Goal: Task Accomplishment & Management: Use online tool/utility

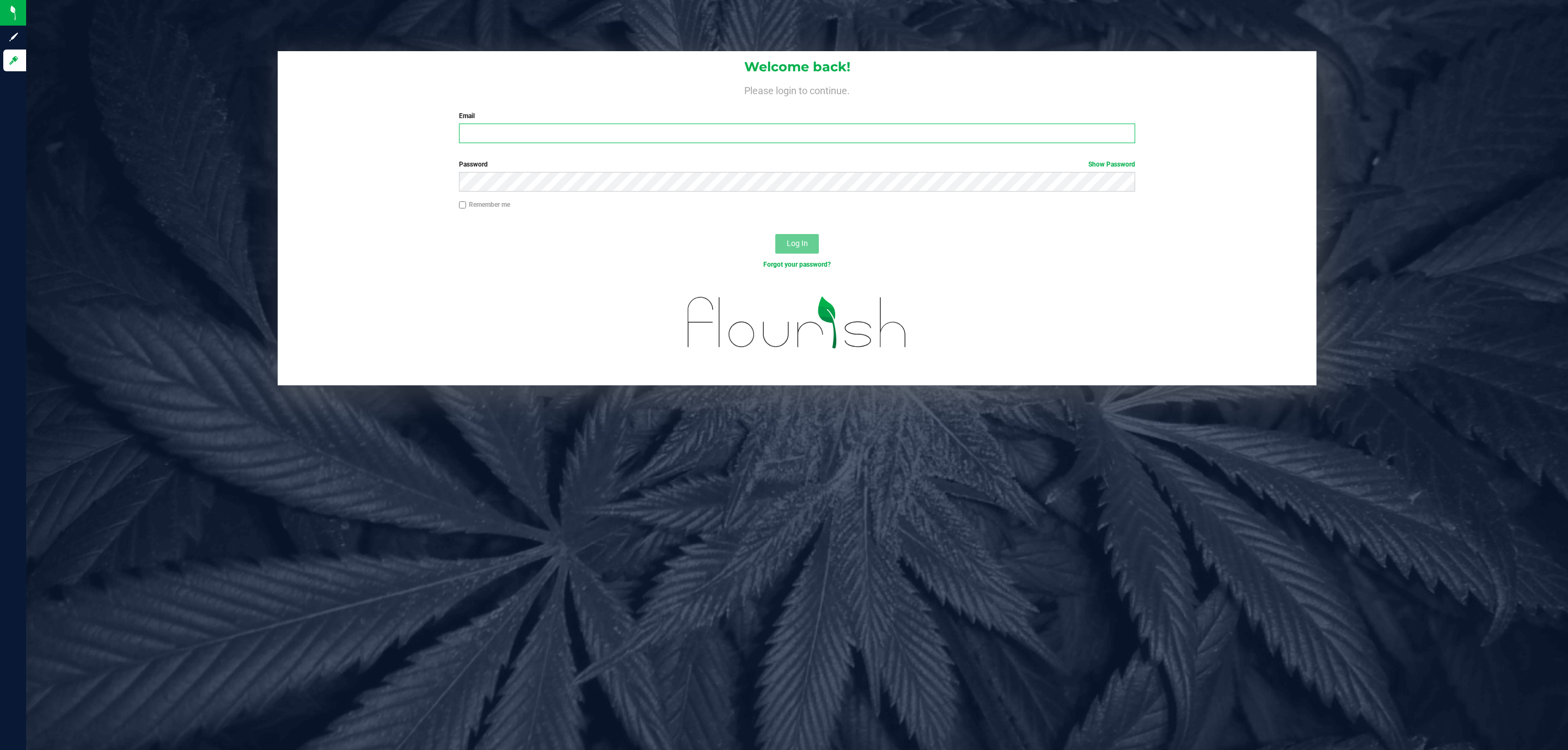
click at [776, 128] on input "Email" at bounding box center [797, 133] width 677 height 20
type input "Jodavis@liveparallel.com"
click at [775, 234] on button "Log In" at bounding box center [797, 244] width 44 height 20
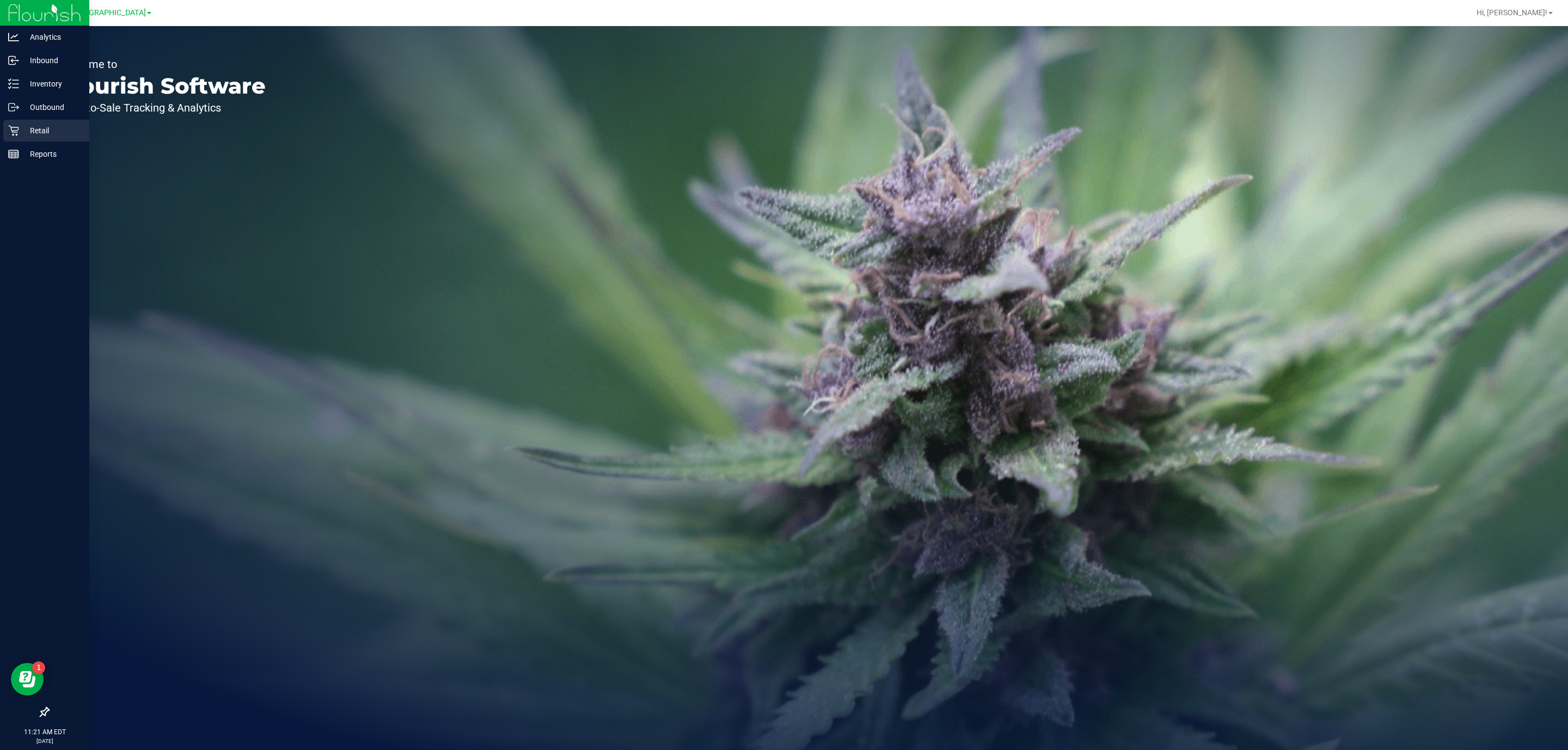
click at [7, 139] on div "Retail" at bounding box center [46, 130] width 86 height 22
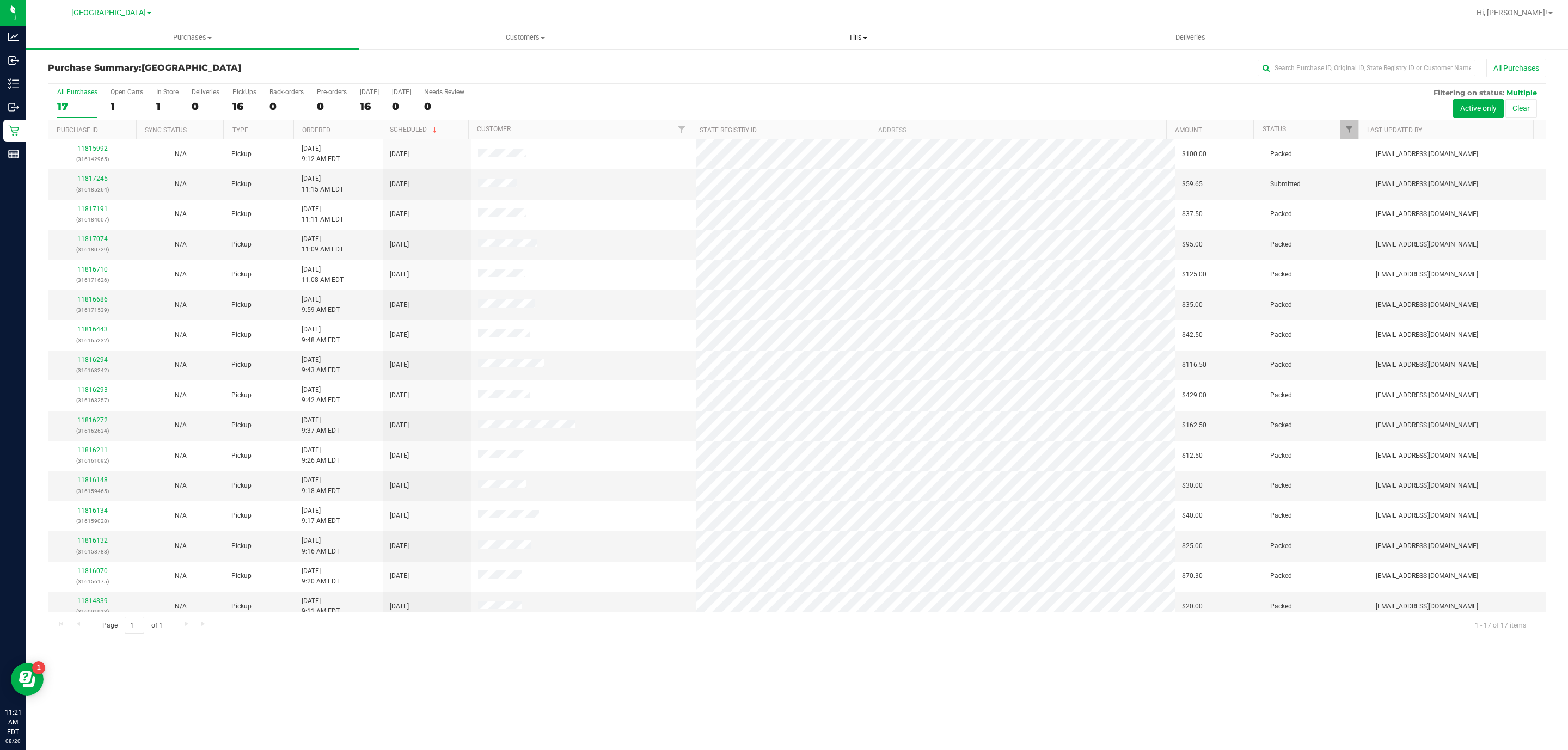
click at [850, 35] on span "Tills" at bounding box center [858, 38] width 331 height 10
click at [834, 62] on li "Manage tills" at bounding box center [858, 66] width 332 height 13
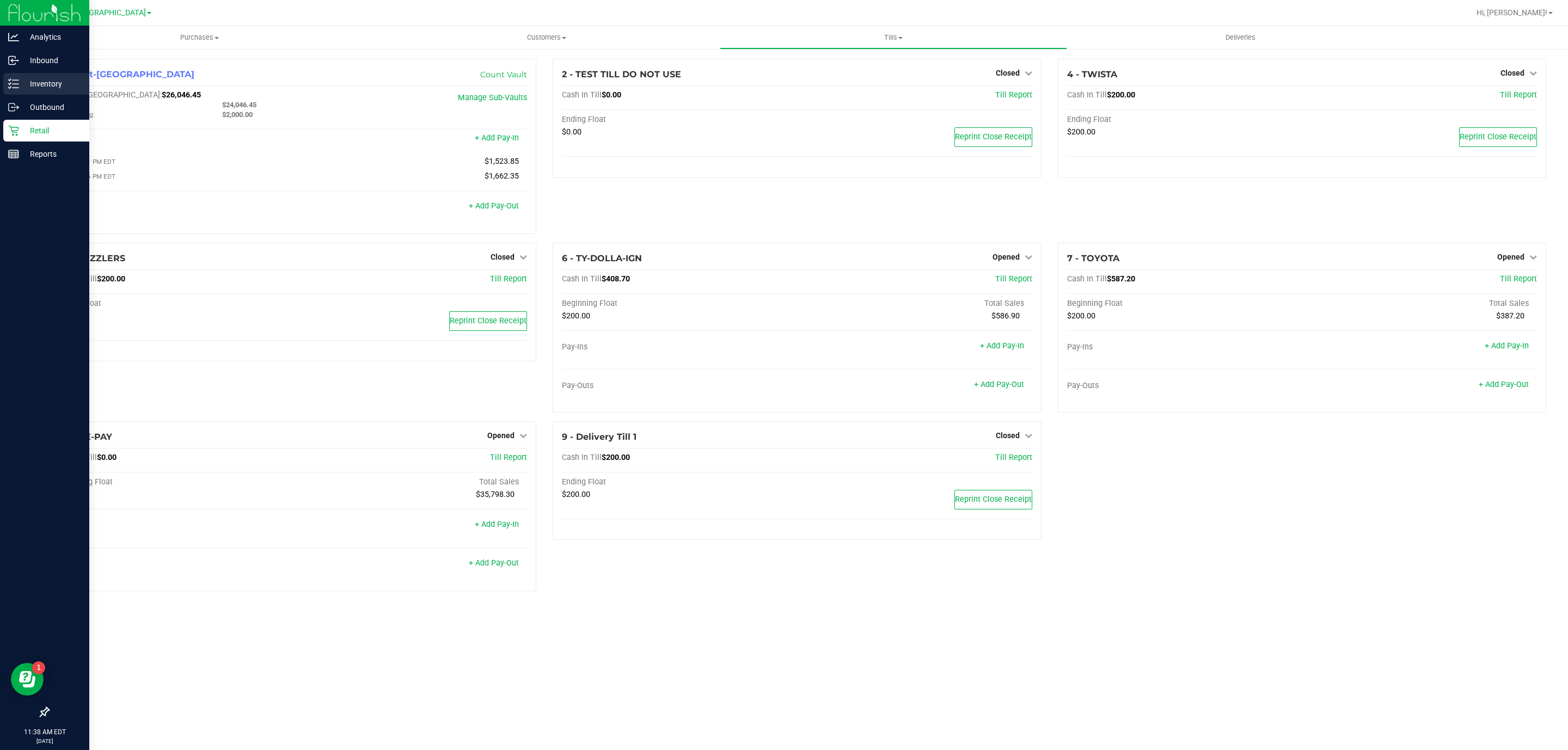
click at [31, 82] on p "Inventory" at bounding box center [52, 84] width 66 height 13
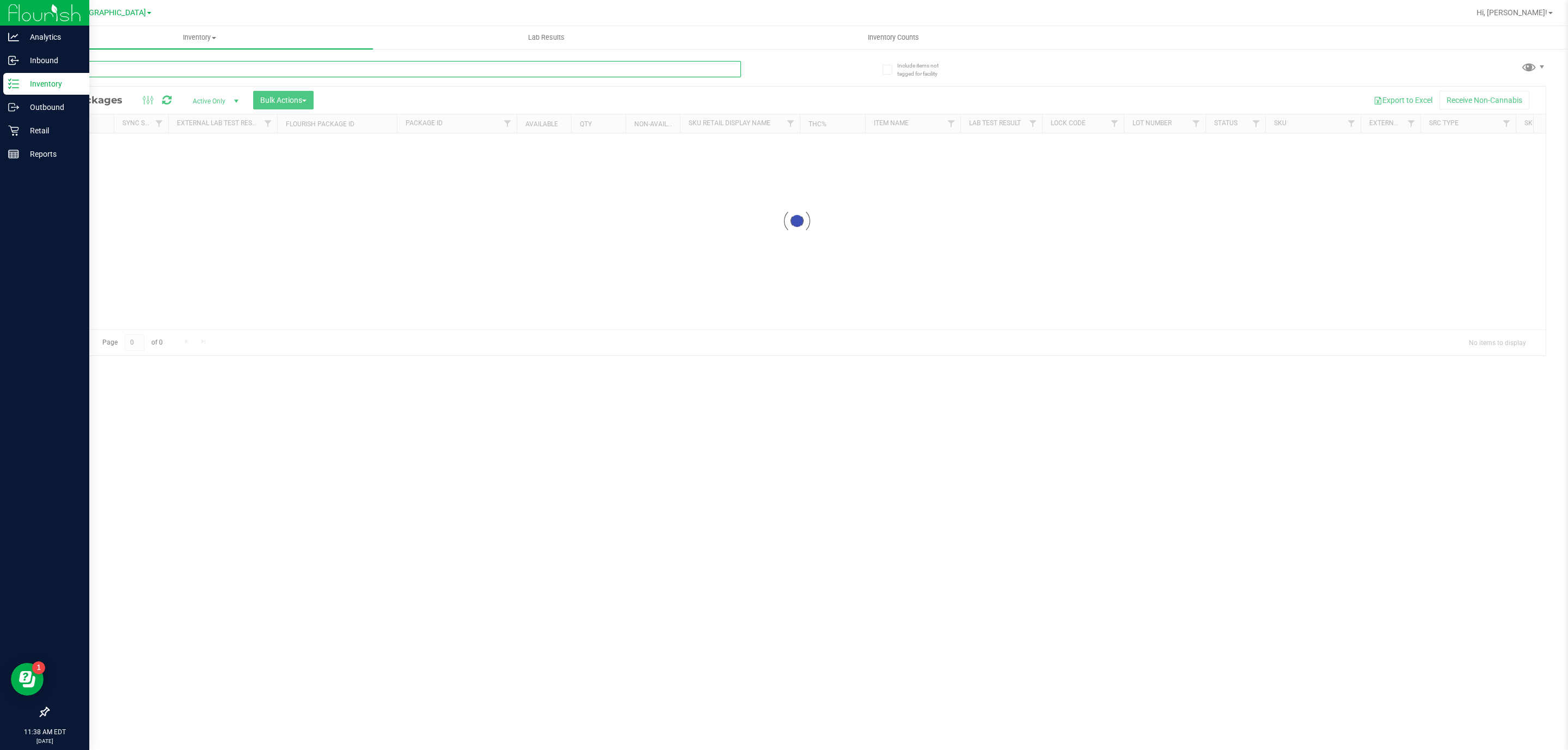
click at [252, 71] on input "text" at bounding box center [394, 69] width 693 height 16
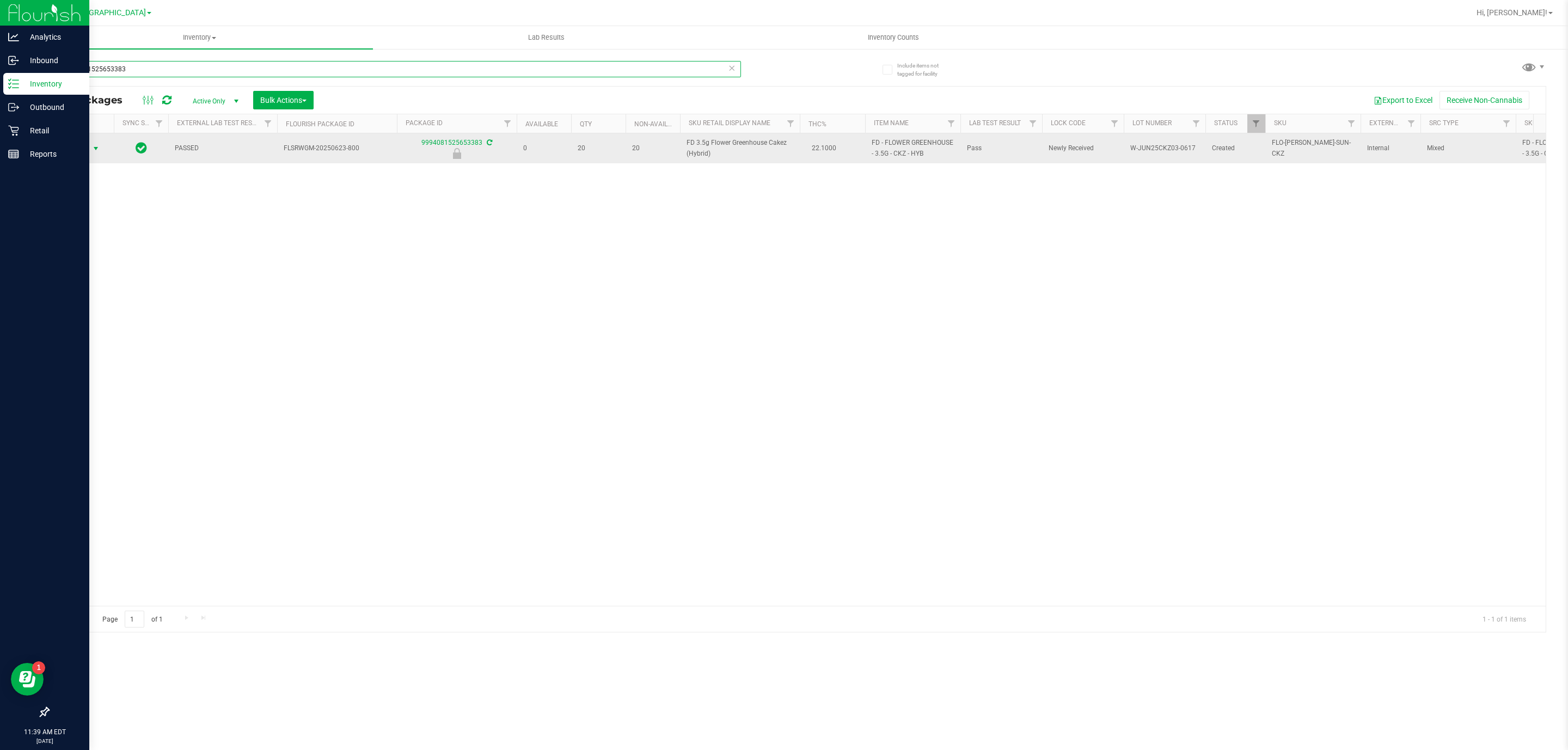
type input "9994081525653383"
click at [82, 152] on span "Action" at bounding box center [75, 148] width 30 height 15
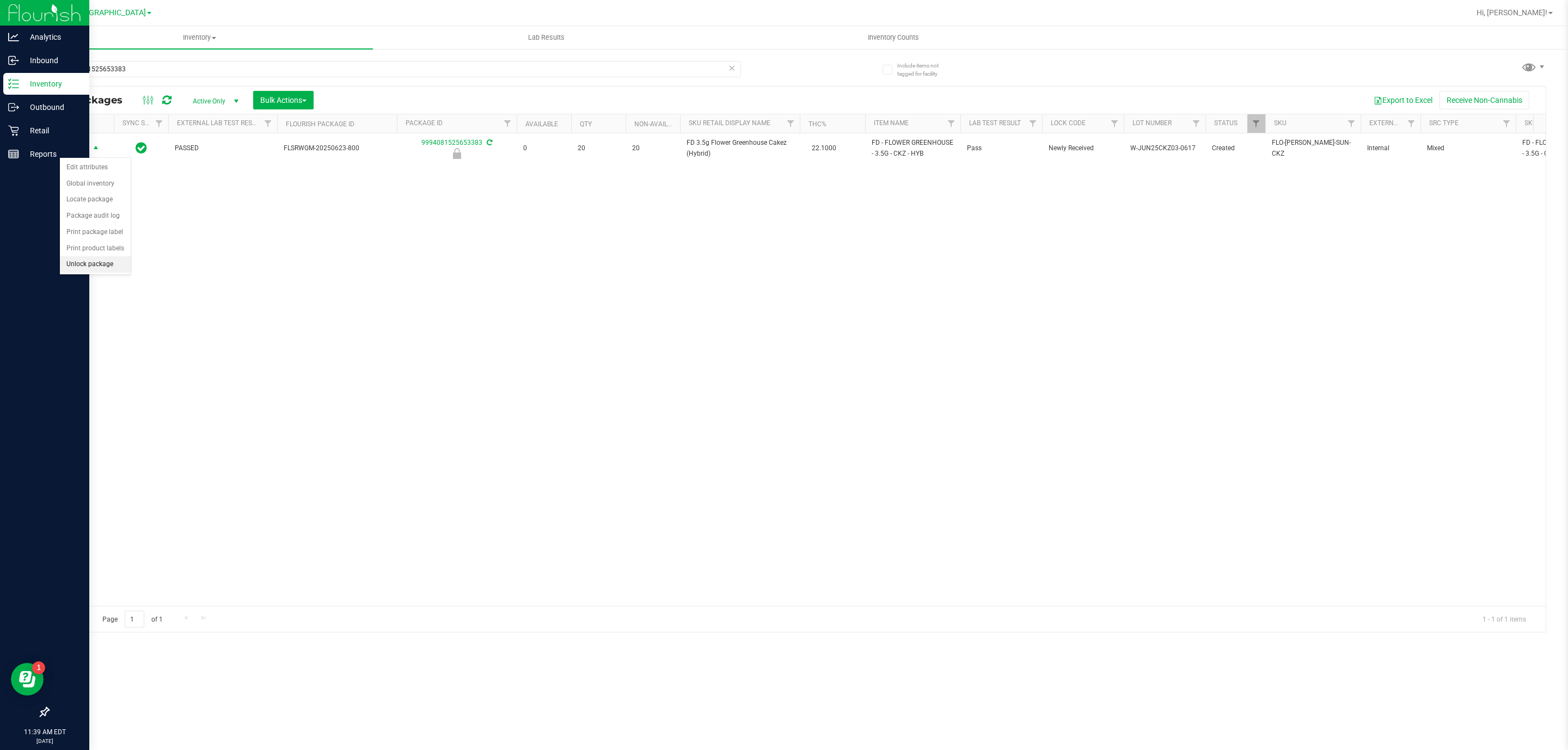
click at [90, 270] on li "Unlock package" at bounding box center [95, 265] width 71 height 16
click at [539, 56] on div "9994081525653383" at bounding box center [422, 68] width 749 height 35
click at [536, 76] on input "9994081525653383" at bounding box center [394, 69] width 693 height 16
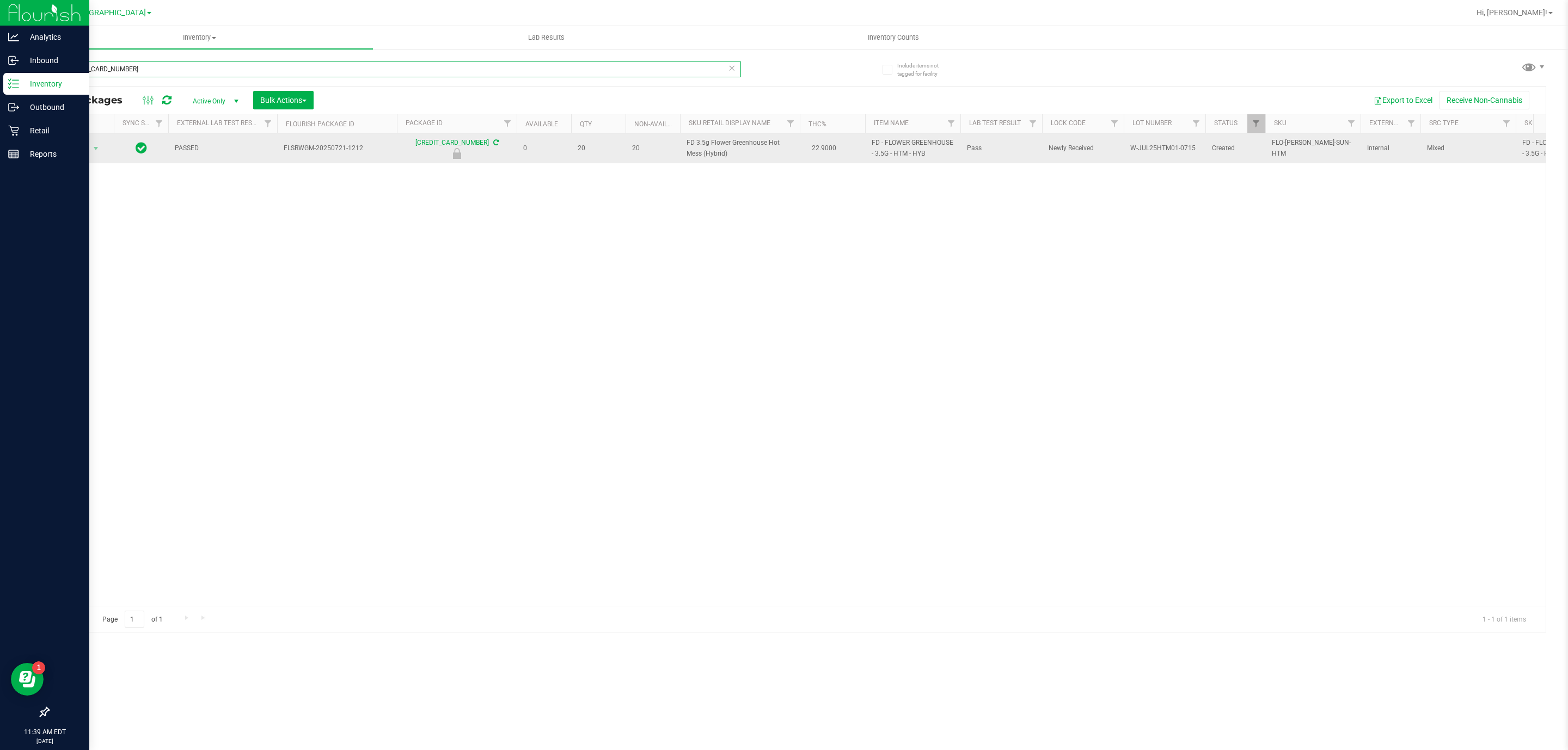
type input "8168121296379618"
click at [72, 150] on span "Action" at bounding box center [75, 148] width 30 height 15
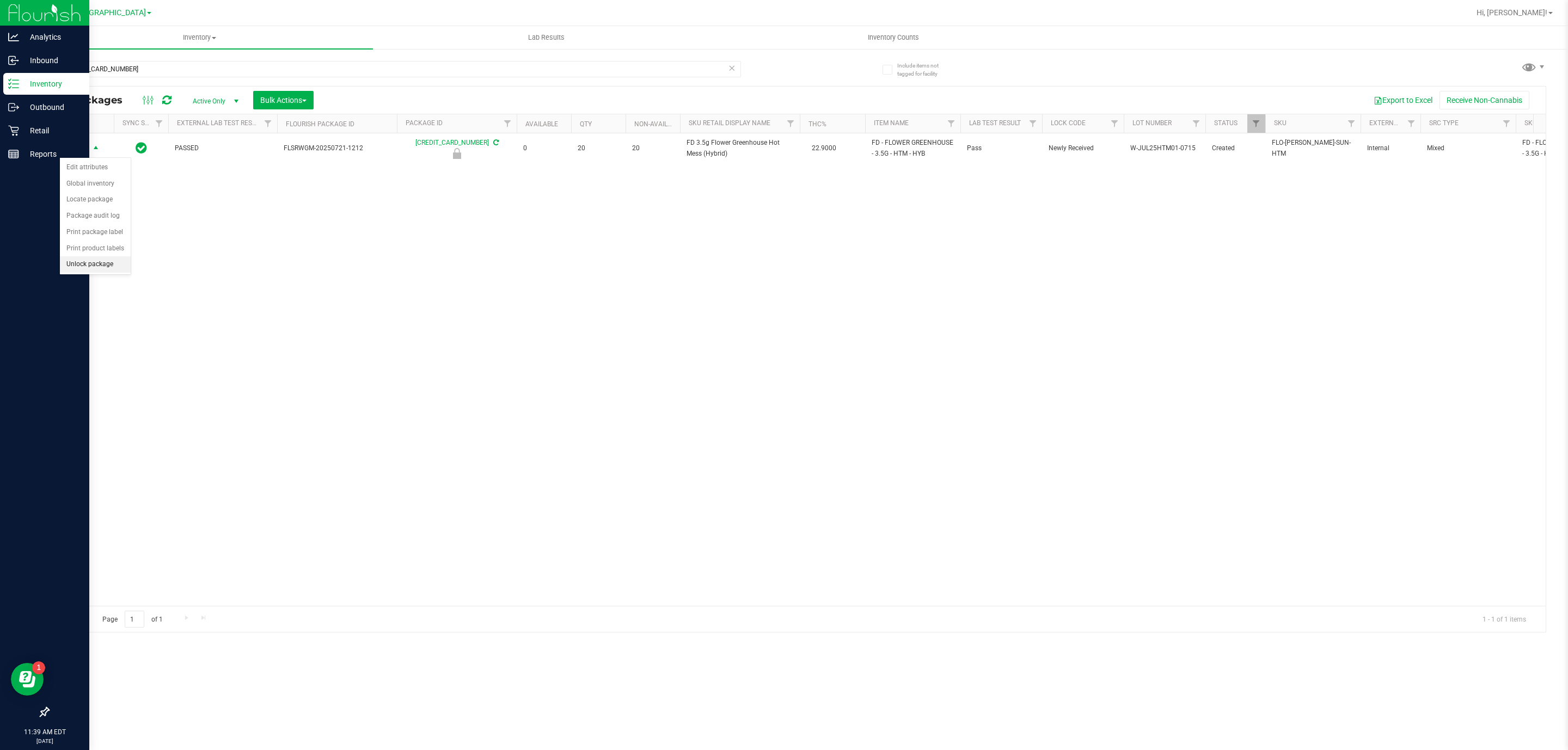
click at [114, 272] on li "Unlock package" at bounding box center [95, 265] width 71 height 16
click at [654, 61] on input "8168121296379618" at bounding box center [394, 69] width 693 height 16
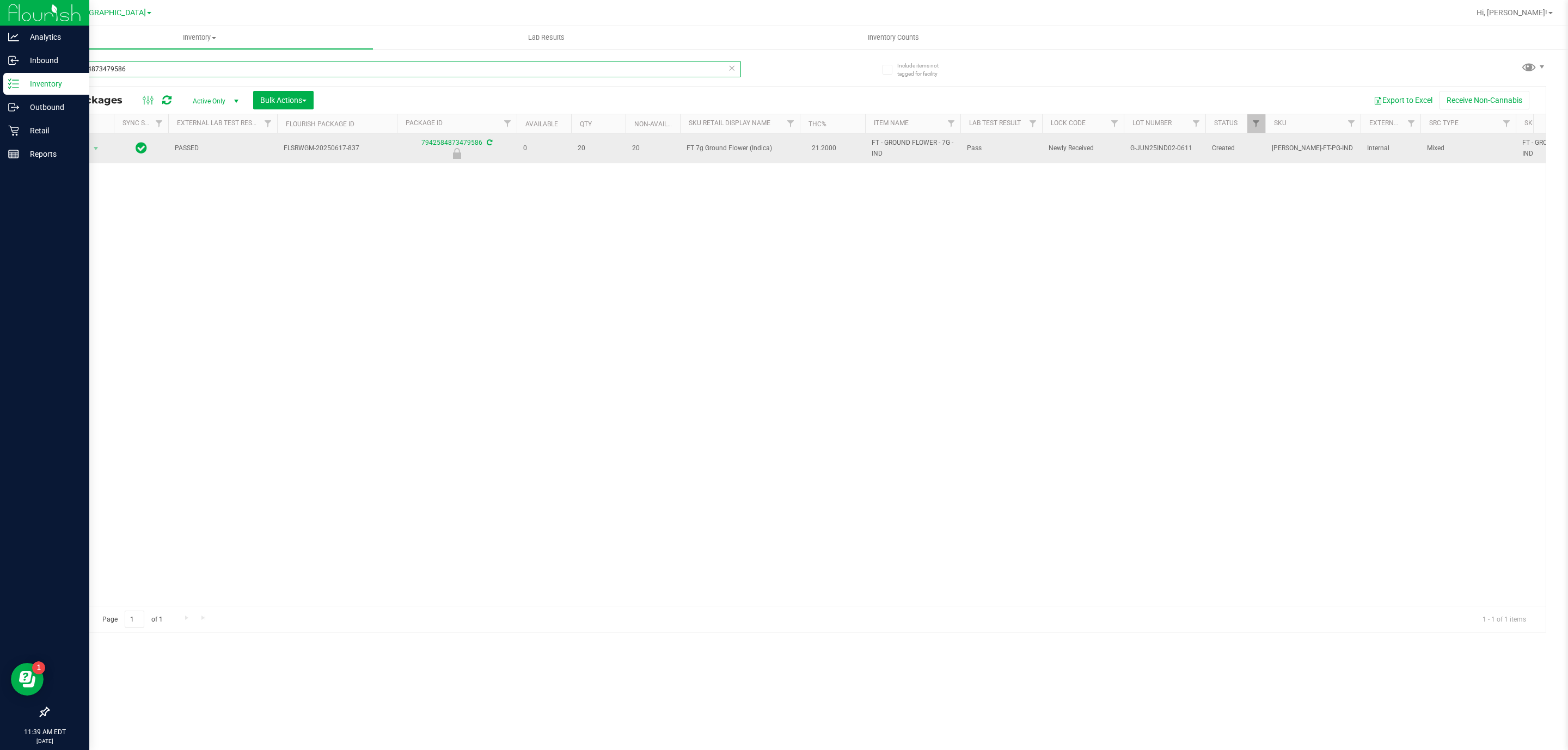
type input "7942584873479586"
click at [100, 142] on span "select" at bounding box center [97, 148] width 14 height 15
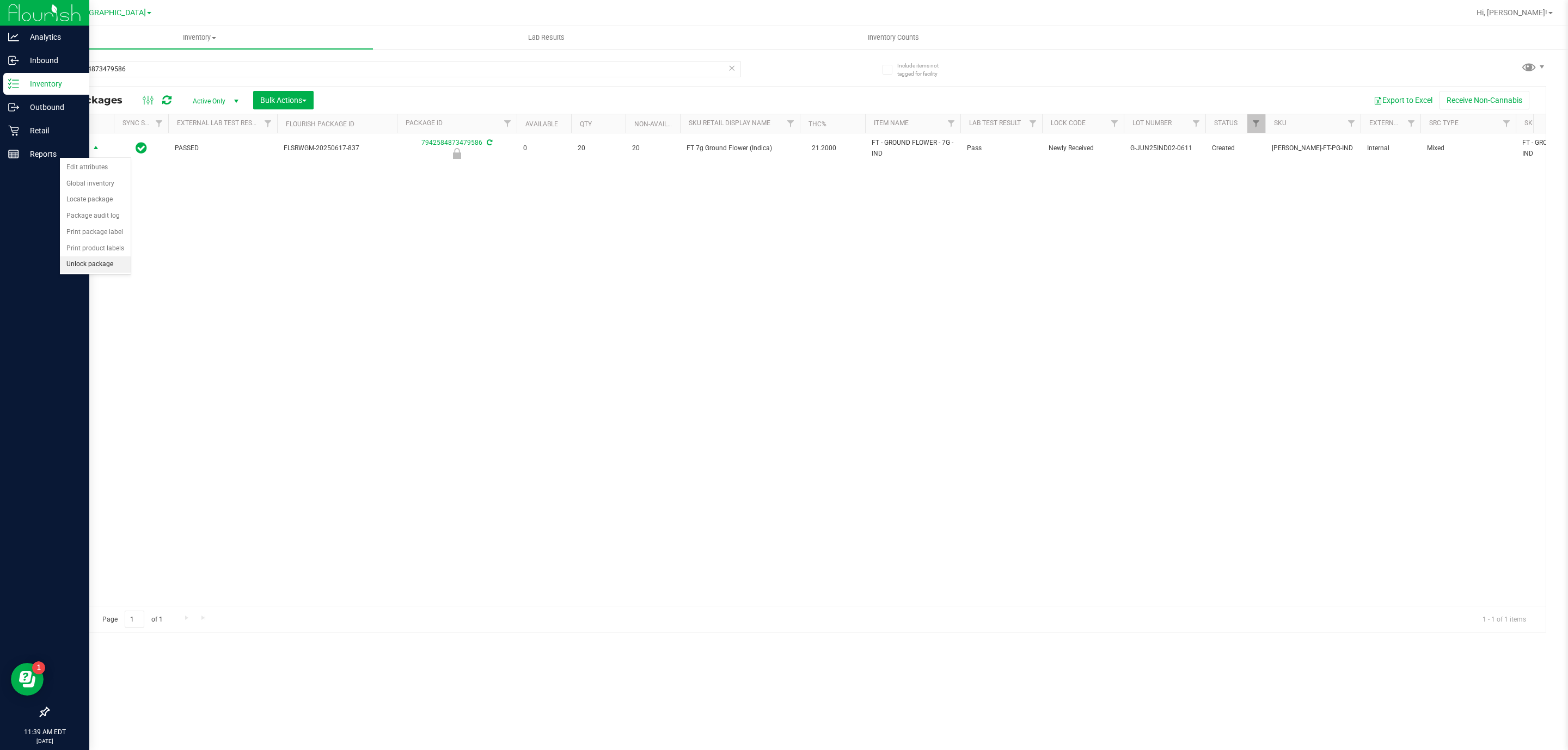
click at [111, 268] on li "Unlock package" at bounding box center [95, 265] width 71 height 16
click at [619, 79] on div "7942584873479586" at bounding box center [394, 73] width 693 height 25
click at [571, 73] on input "7942584873479586" at bounding box center [394, 69] width 693 height 16
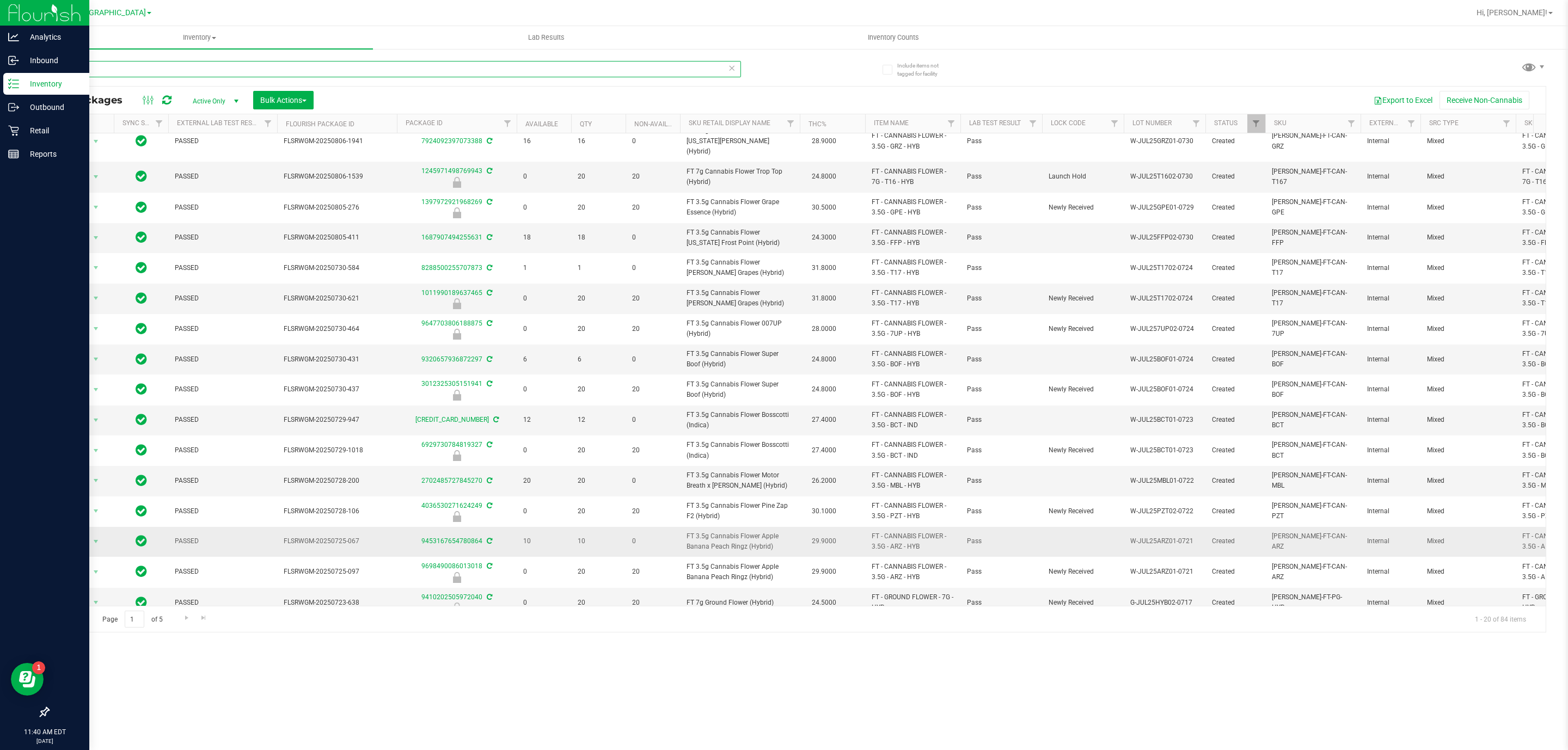
scroll to position [162, 0]
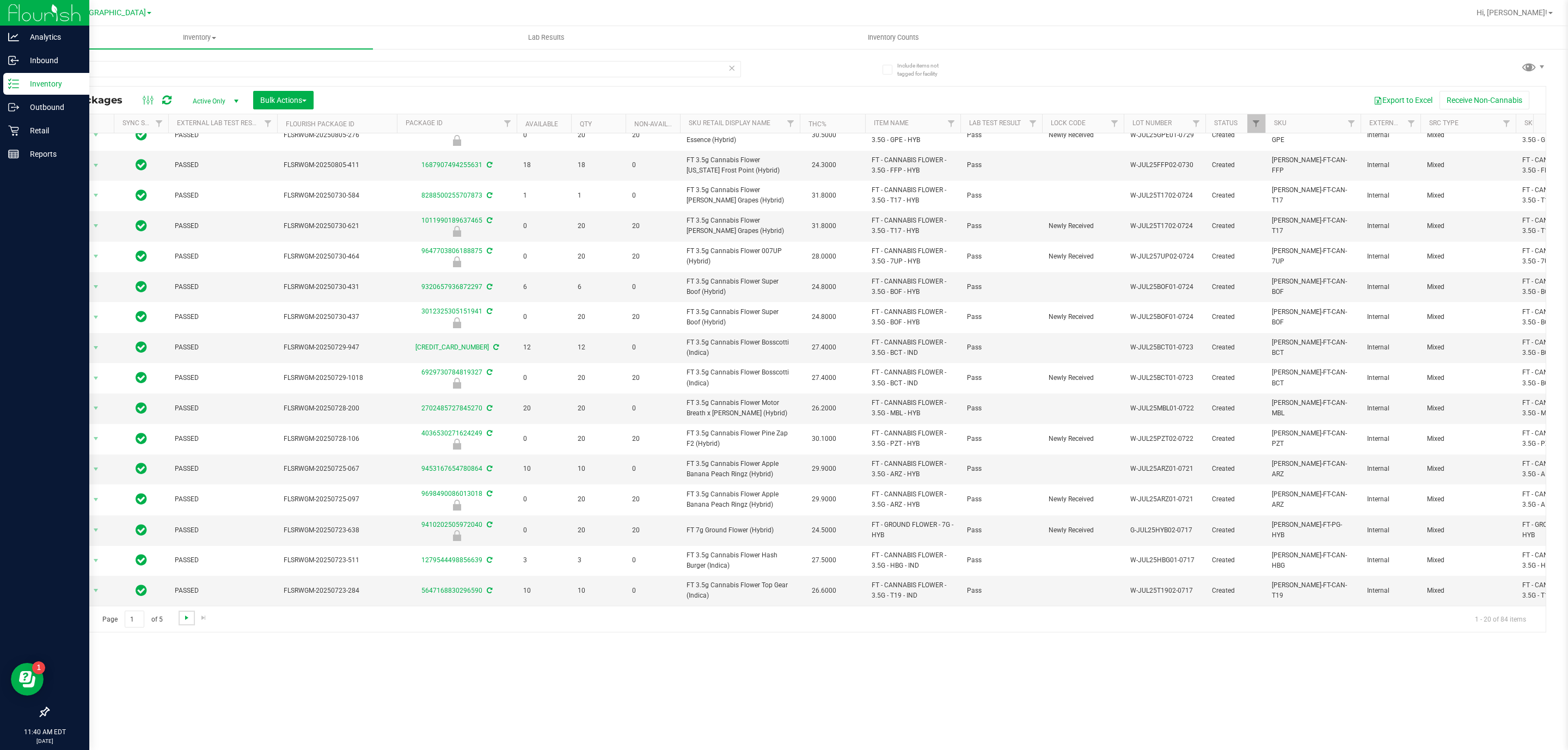
click at [186, 618] on span "Go to the next page" at bounding box center [186, 618] width 9 height 9
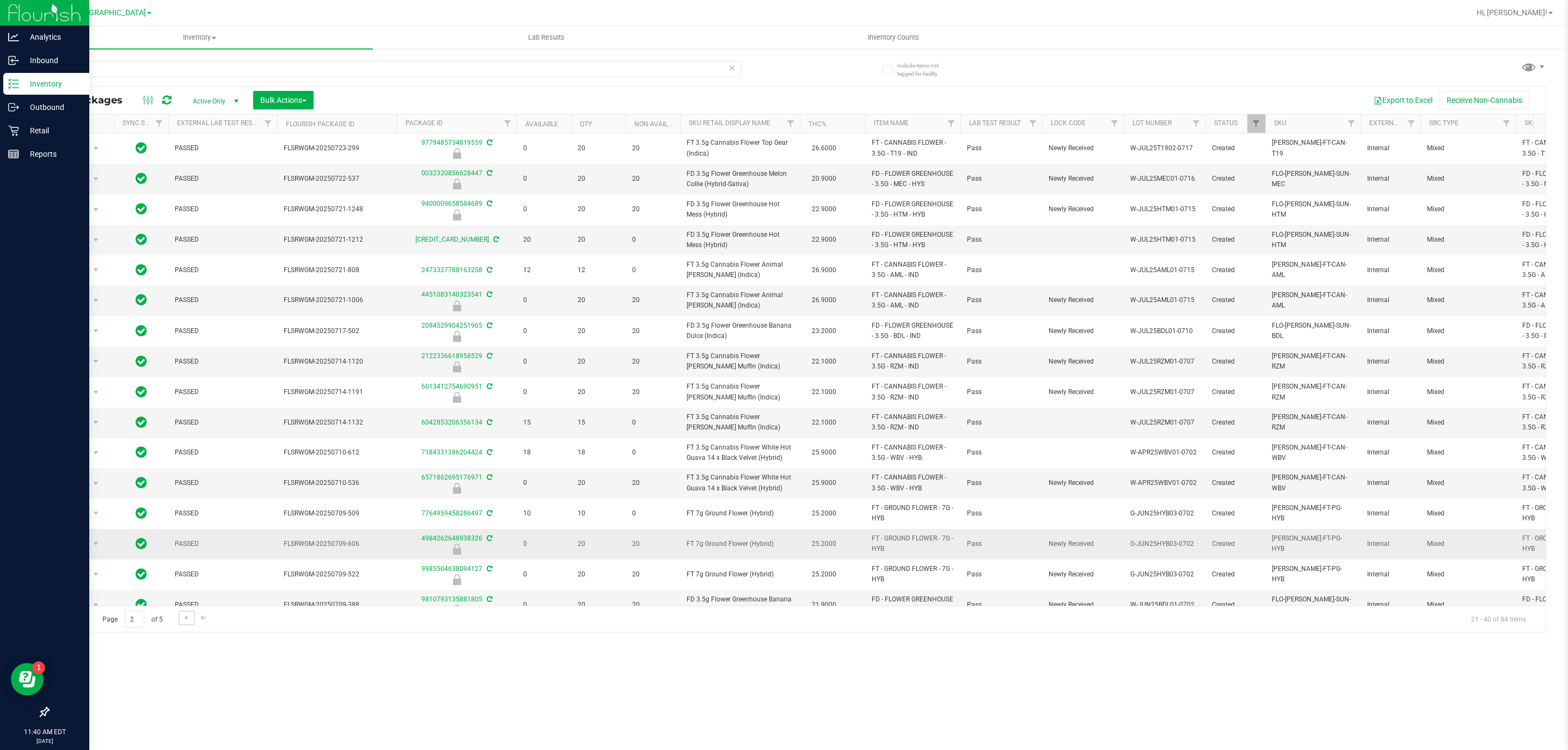
scroll to position [152, 0]
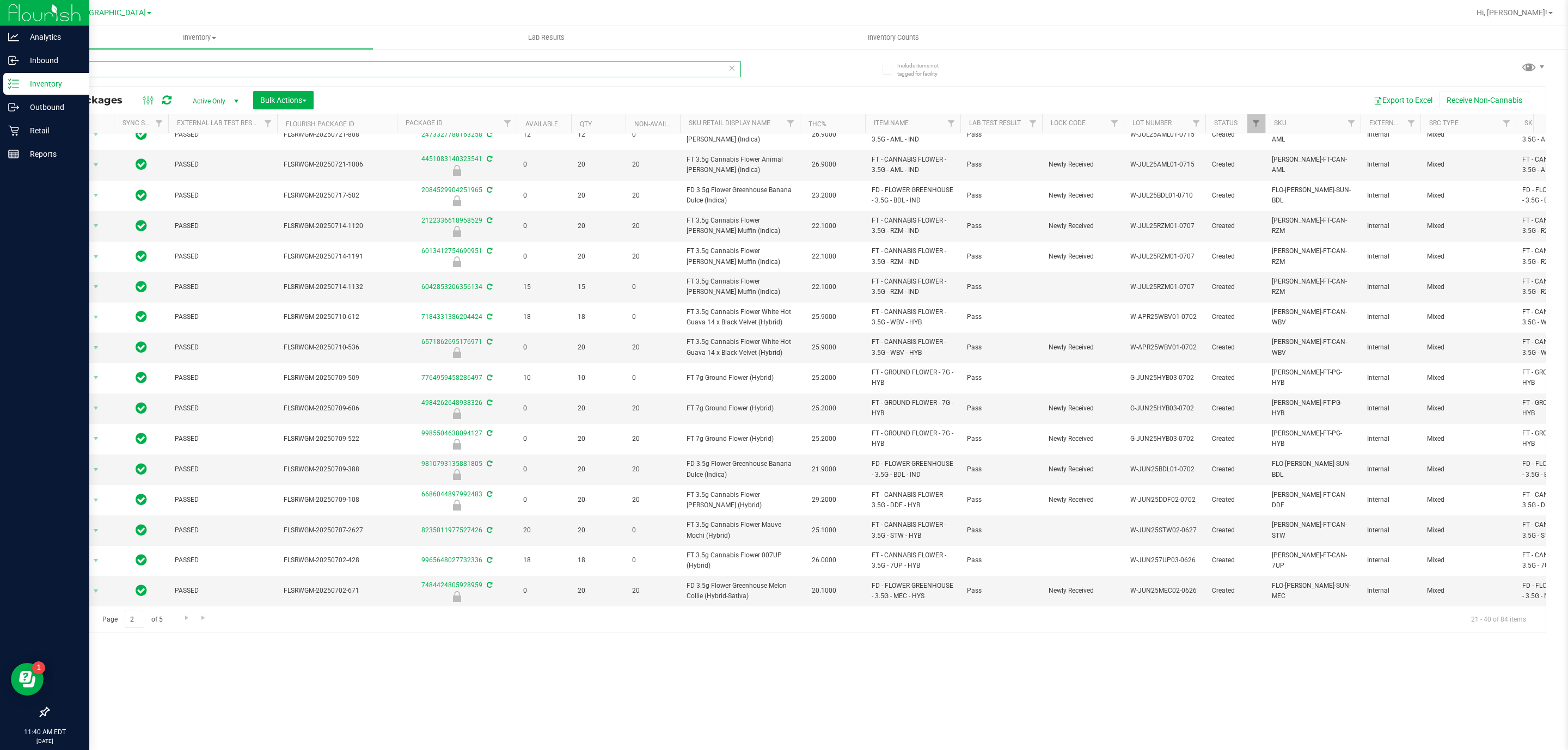
click at [394, 67] on input "LOW" at bounding box center [394, 69] width 693 height 16
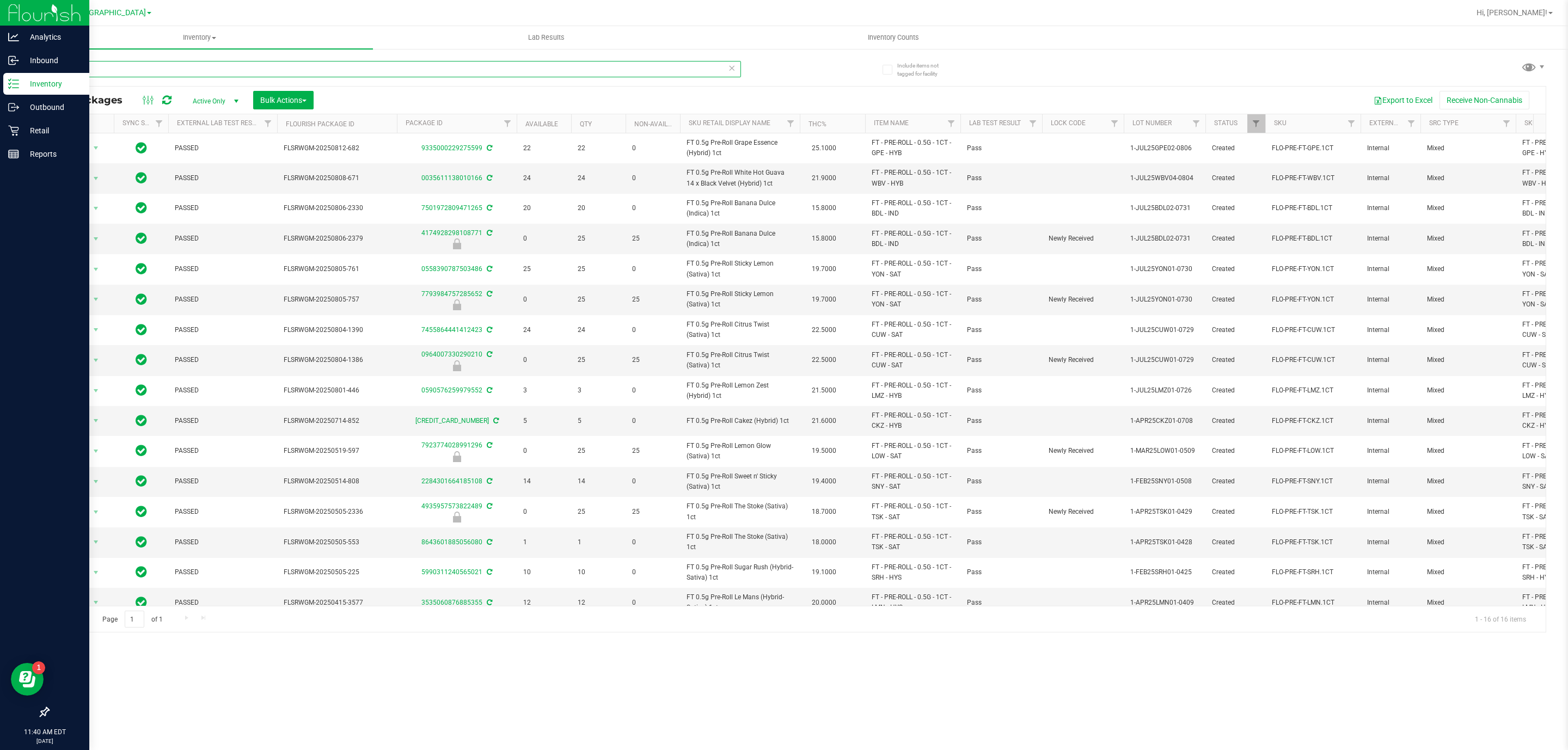
type input "1ct"
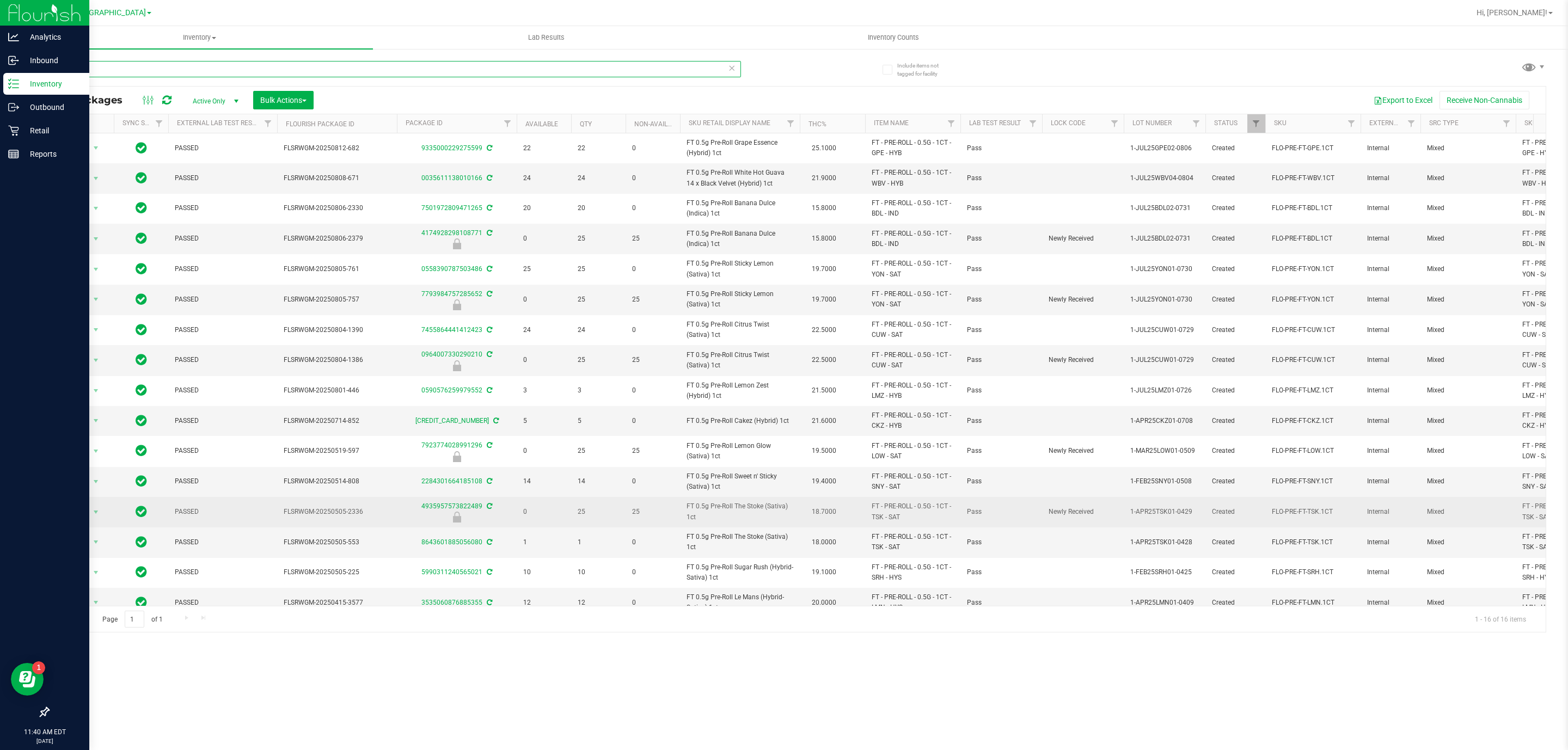
scroll to position [27, 0]
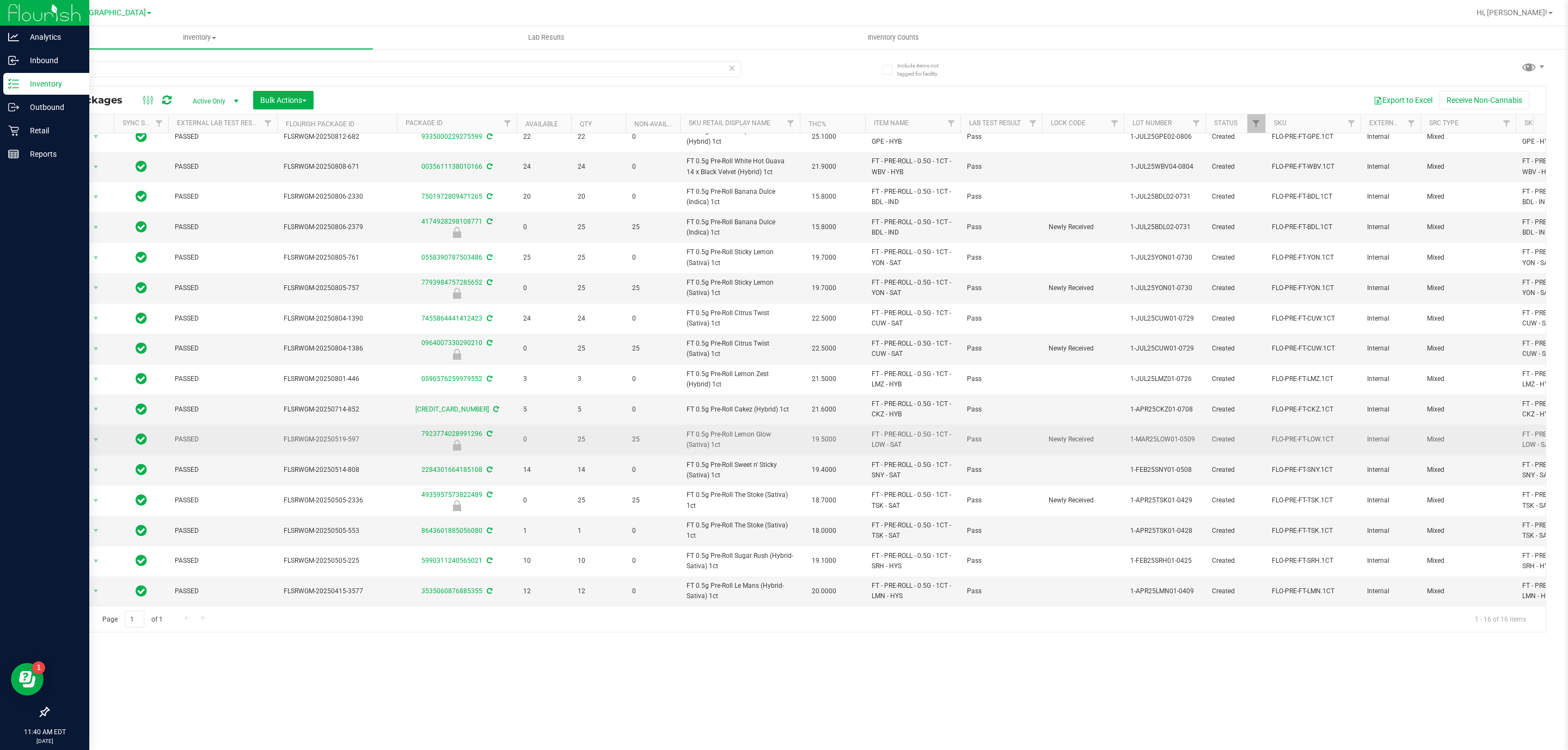
click at [758, 430] on span "FT 0.5g Pre-Roll Lemon Glow (Sativa) 1ct" at bounding box center [739, 440] width 106 height 21
click at [90, 433] on span "select" at bounding box center [97, 440] width 14 height 15
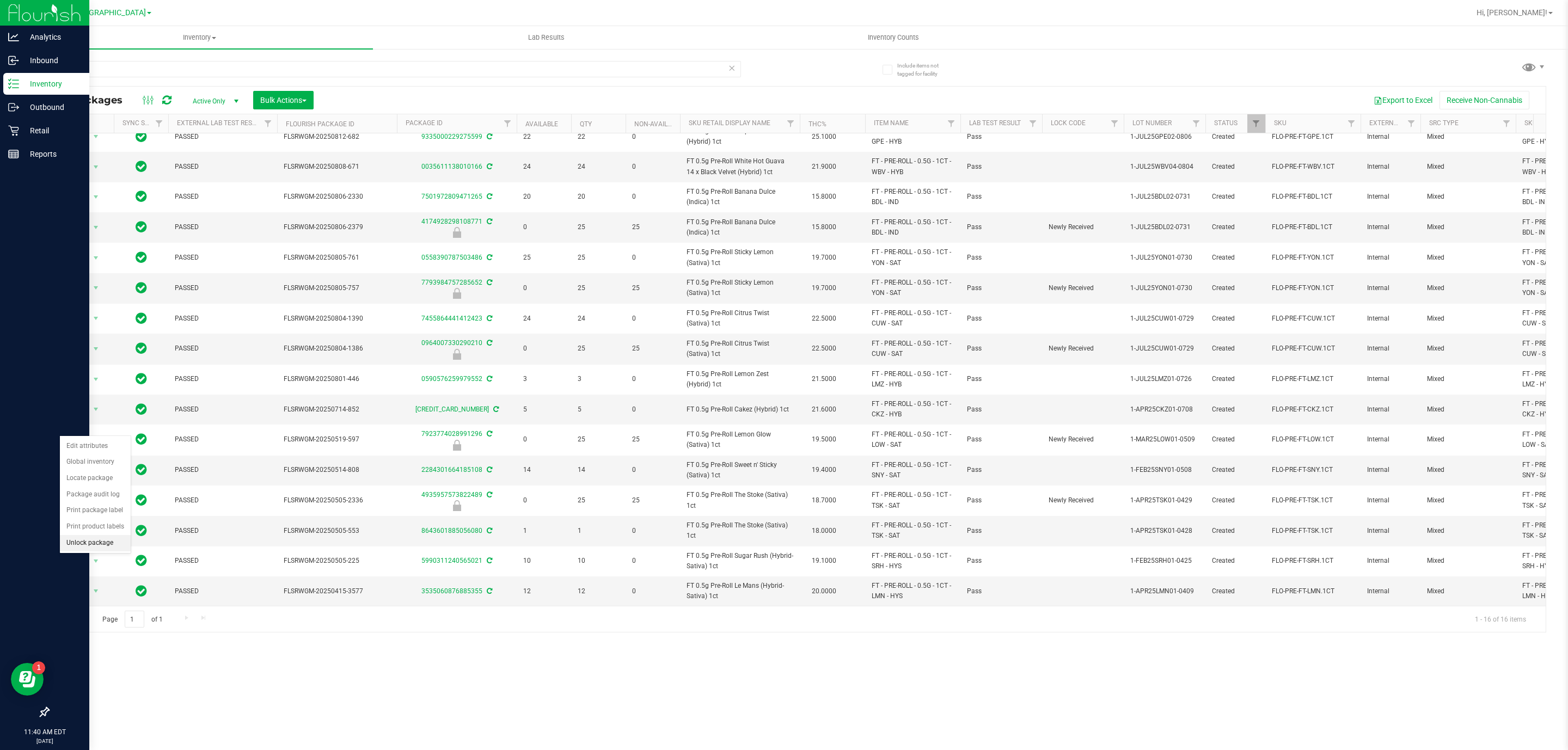
click at [84, 547] on li "Unlock package" at bounding box center [95, 543] width 71 height 16
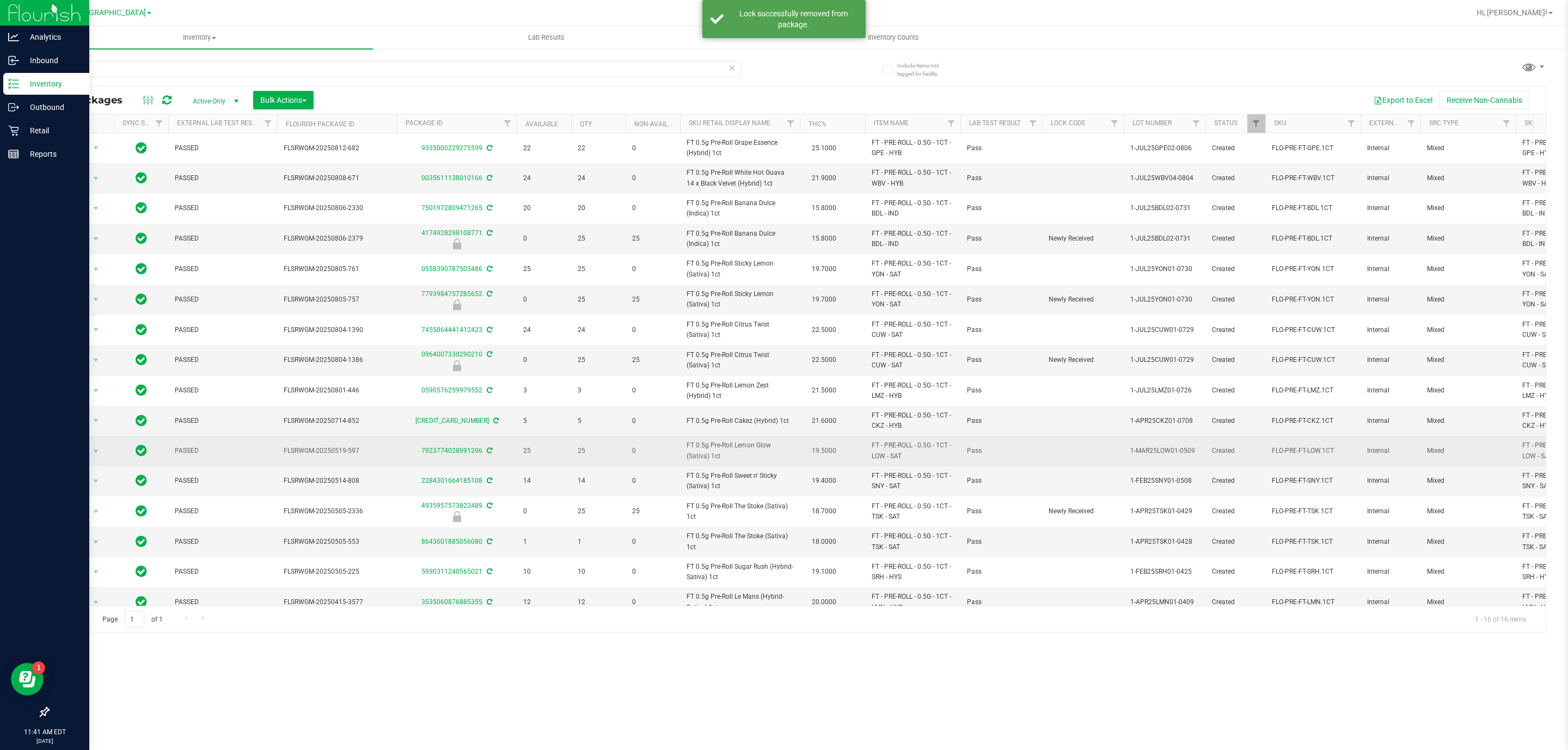
click at [729, 450] on span "FT 0.5g Pre-Roll Lemon Glow (Sativa) 1ct" at bounding box center [739, 451] width 106 height 21
copy td "FT 0.5g Pre-Roll Lemon Glow (Sativa) 1ct"
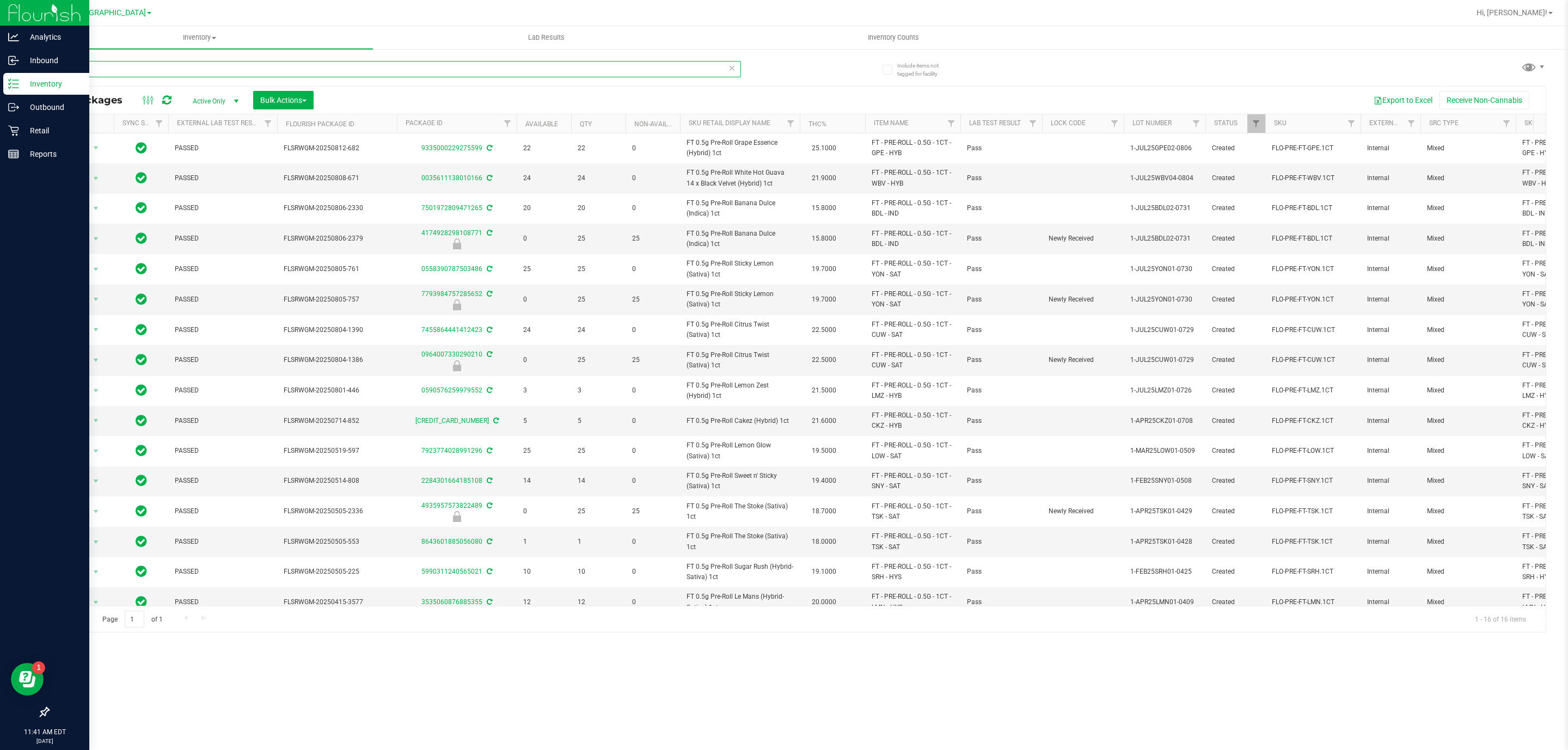
click at [599, 70] on input "1ct" at bounding box center [394, 69] width 693 height 16
paste input "FT 0.5g Pre-Roll Lemon Glow (Sativa)"
type input "FT 0.5g Pre-Roll Lemon Glow (Sativa) 1ct"
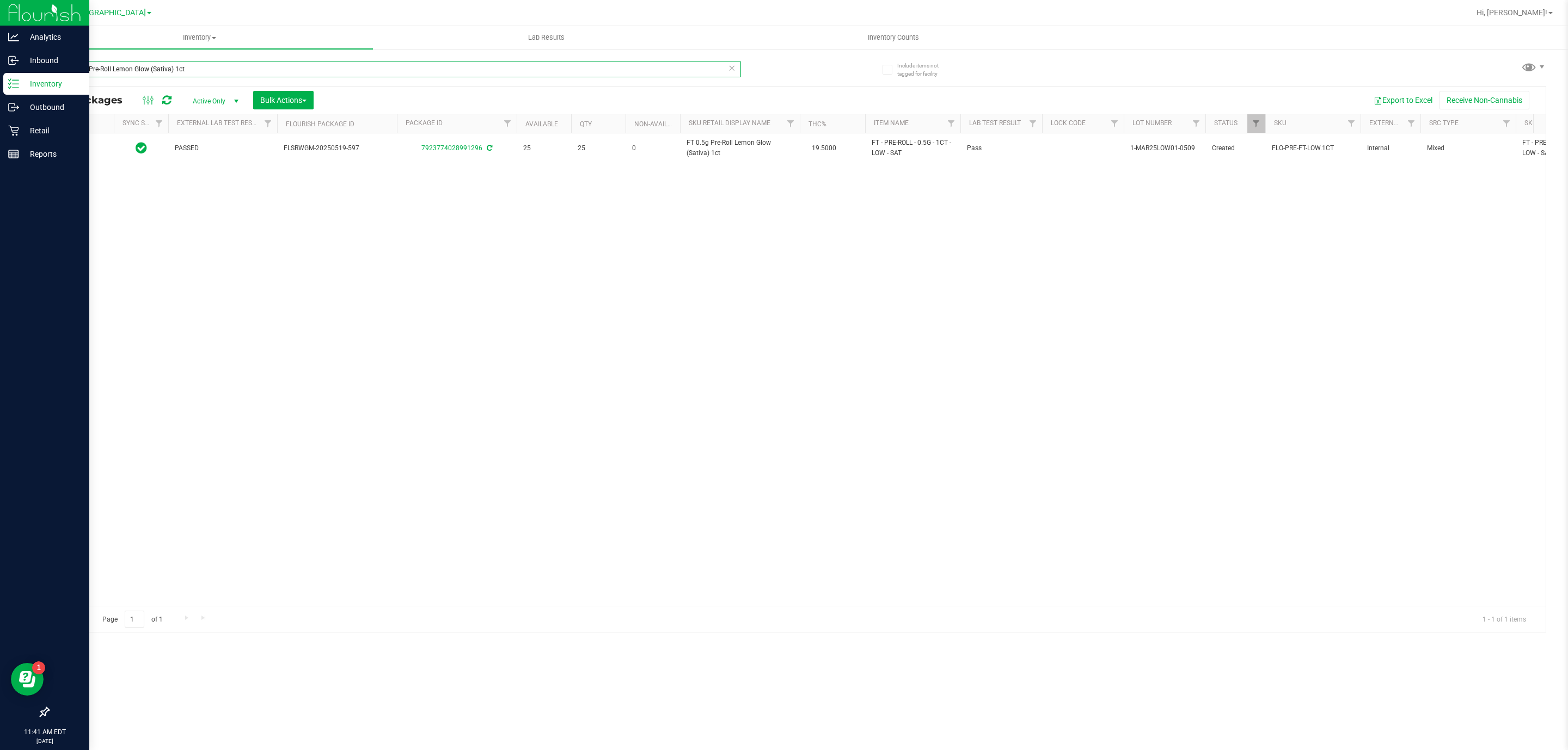
click at [590, 77] on input "FT 0.5g Pre-Roll Lemon Glow (Sativa) 1ct" at bounding box center [394, 69] width 693 height 16
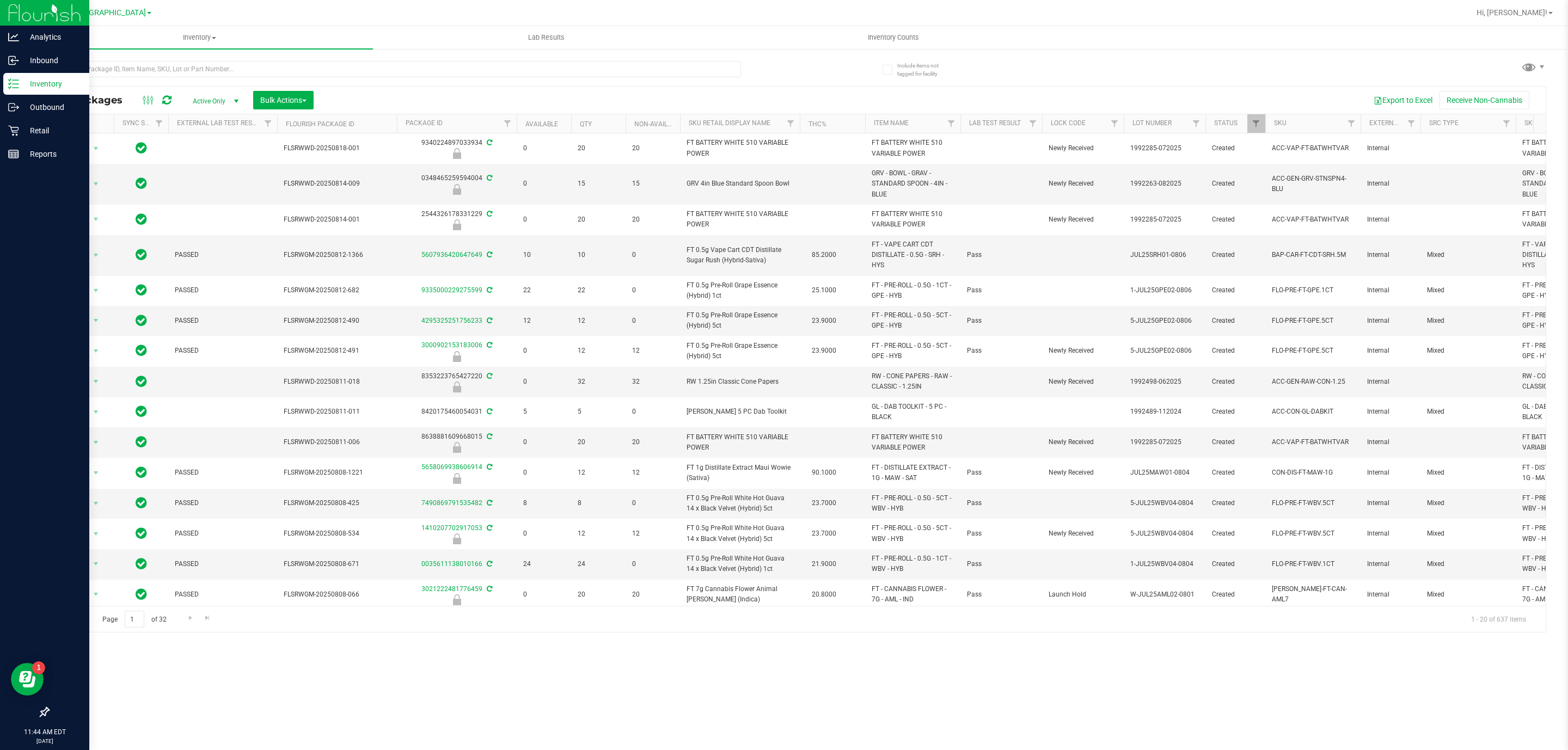
click at [592, 82] on div at bounding box center [394, 73] width 693 height 25
click at [592, 70] on input "text" at bounding box center [394, 69] width 693 height 16
click at [592, 69] on input "text" at bounding box center [394, 69] width 693 height 16
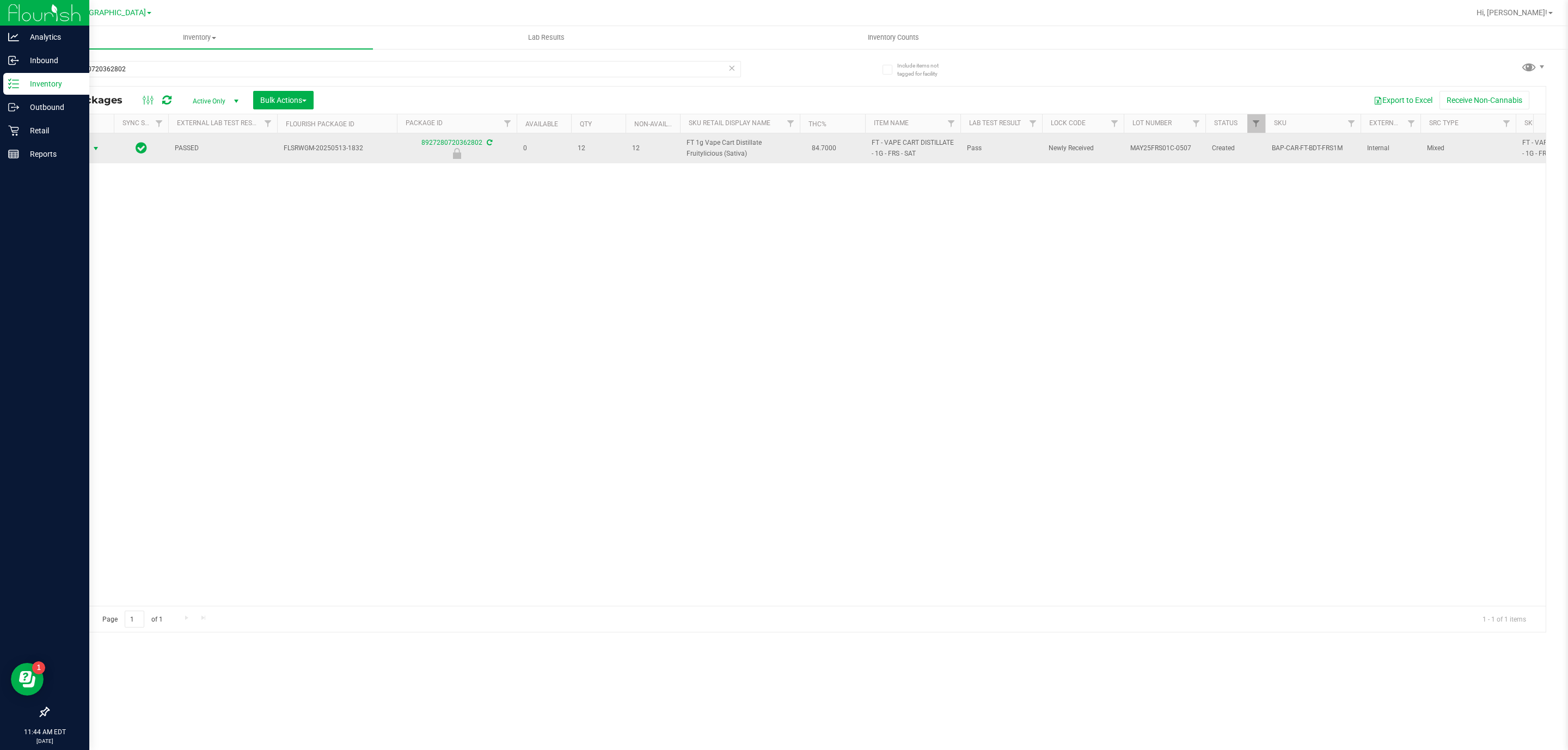
click at [92, 150] on span "select" at bounding box center [96, 148] width 9 height 9
click at [732, 137] on td "FT 1g Vape Cart Distillate Fruitylicious (Sativa)" at bounding box center [740, 148] width 119 height 30
click at [723, 147] on span "FT 1g Vape Cart Distillate Fruitylicious (Sativa)" at bounding box center [739, 147] width 106 height 21
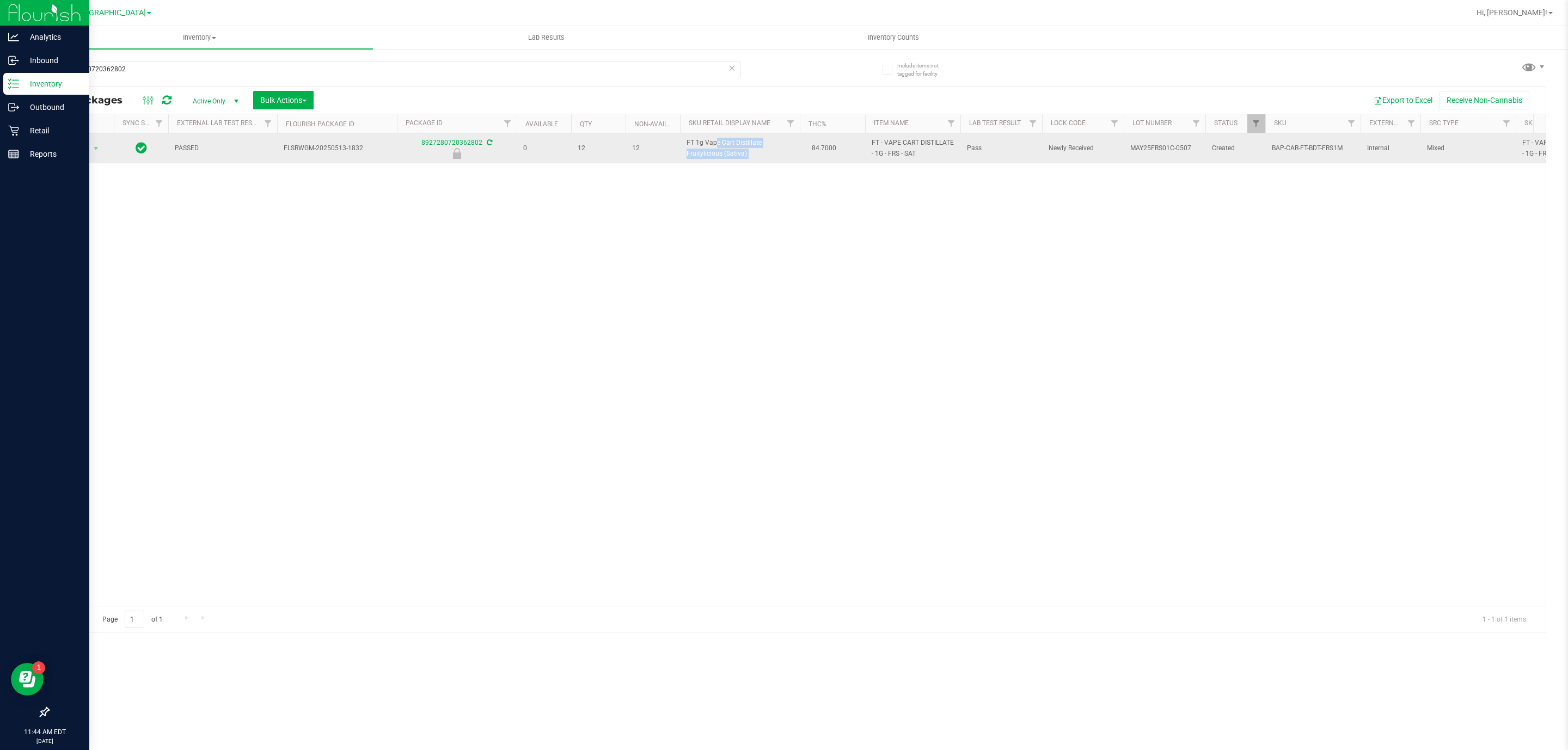
click at [723, 147] on span "FT 1g Vape Cart Distillate Fruitylicious (Sativa)" at bounding box center [739, 147] width 106 height 21
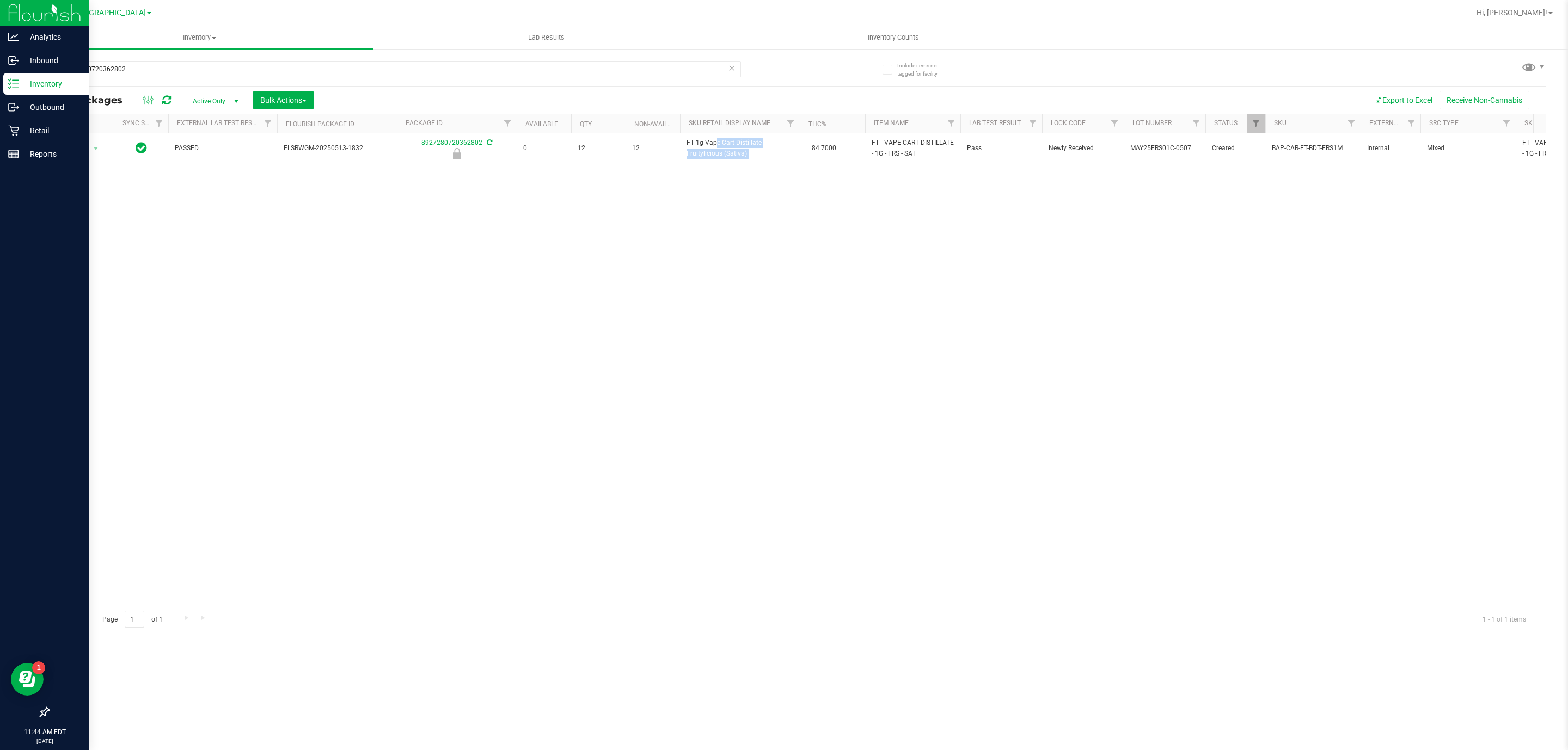
copy td "FT 1g Vape Cart Distillate Fruitylicious (Sativa)"
click at [471, 60] on div "8927280720362802" at bounding box center [422, 68] width 749 height 35
click at [469, 68] on input "8927280720362802" at bounding box center [394, 69] width 693 height 16
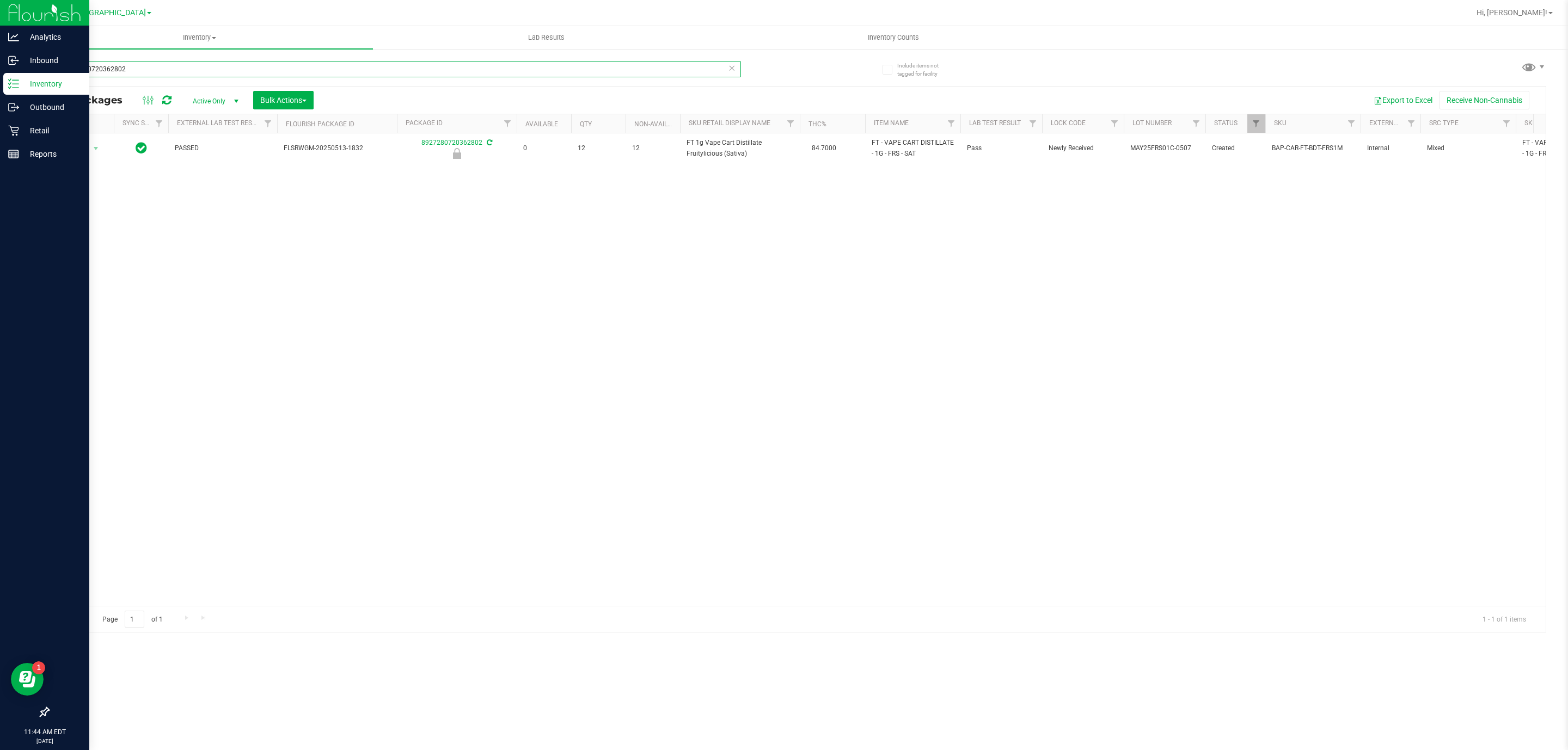
click at [469, 68] on input "8927280720362802" at bounding box center [394, 69] width 693 height 16
paste input "FT 1g Vape Cart Distillate Fruitylicious (Sativa)"
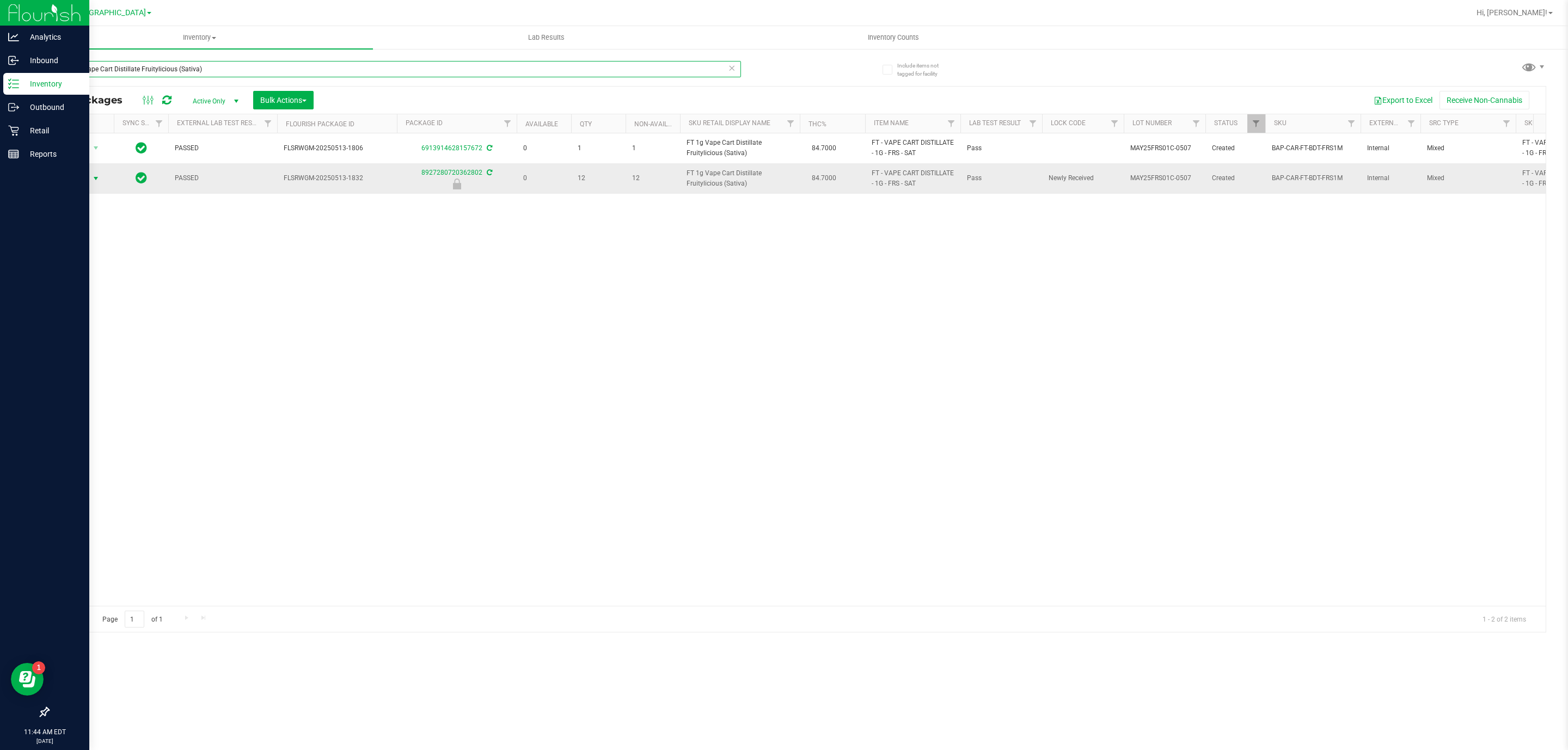
type input "FT 1g Vape Cart Distillate Fruitylicious (Sativa)"
click at [94, 179] on span "select" at bounding box center [96, 178] width 9 height 9
click at [110, 294] on li "Unlock package" at bounding box center [95, 294] width 71 height 16
click at [658, 81] on div "FT 1g Vape Cart Distillate Fruitylicious (Sativa)" at bounding box center [394, 73] width 693 height 25
click at [655, 76] on input "FT 1g Vape Cart Distillate Fruitylicious (Sativa)" at bounding box center [394, 69] width 693 height 16
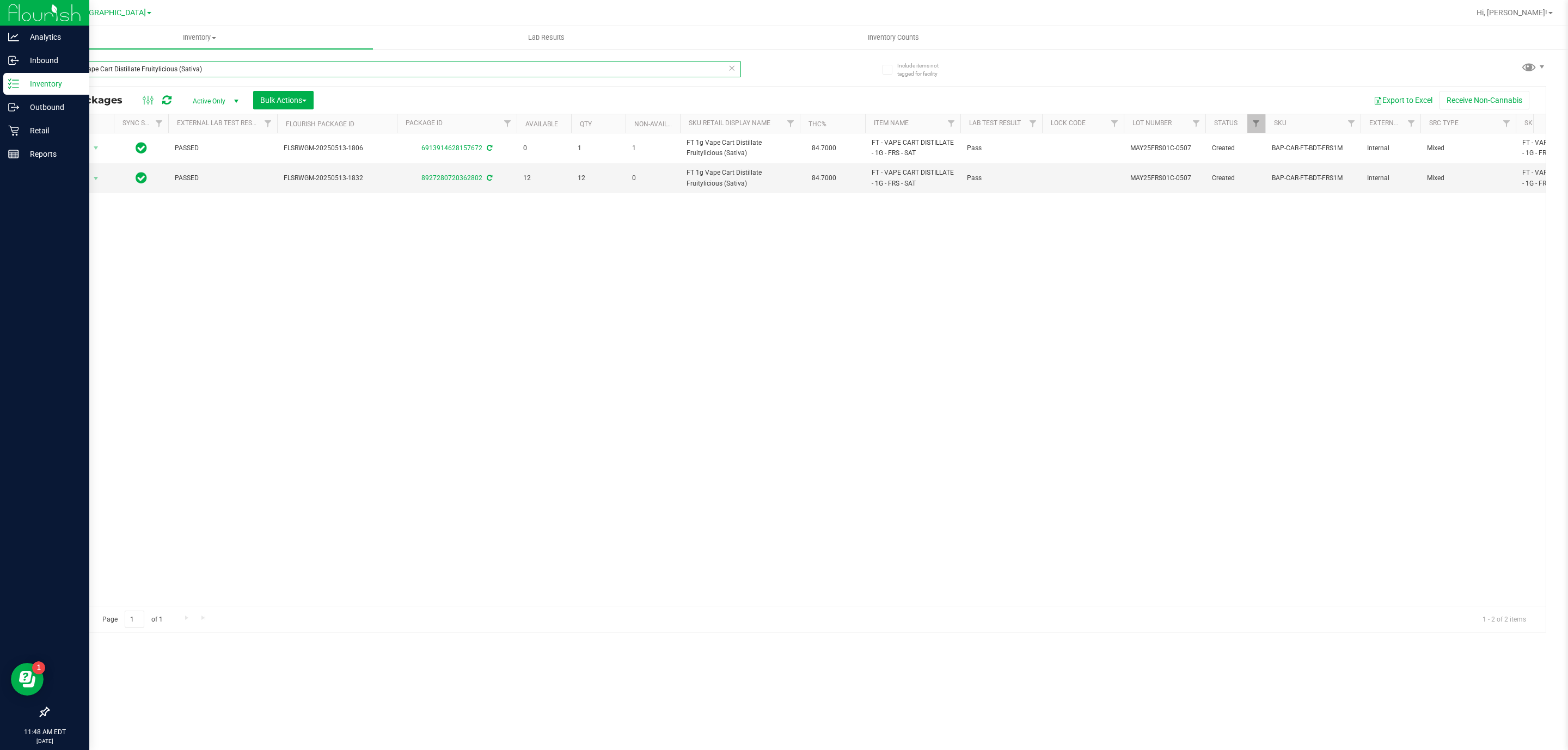
click at [655, 76] on input "FT 1g Vape Cart Distillate Fruitylicious (Sativa)" at bounding box center [394, 69] width 693 height 16
click at [636, 66] on input "FT 1g Vape Cart Distillate Fruitylicious (Sativa)" at bounding box center [394, 69] width 693 height 16
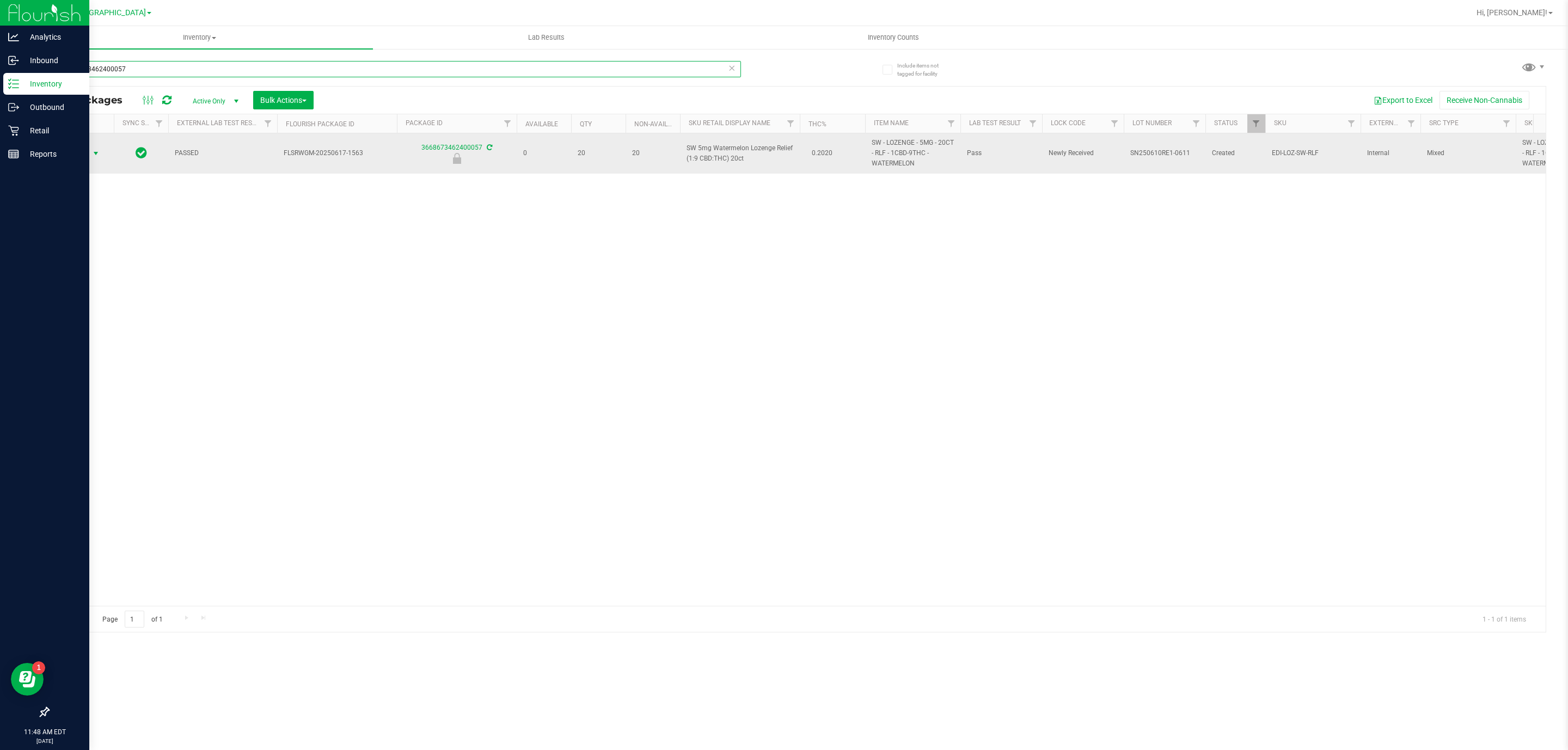
type input "3668673462400057"
click at [97, 155] on span "select" at bounding box center [96, 153] width 9 height 9
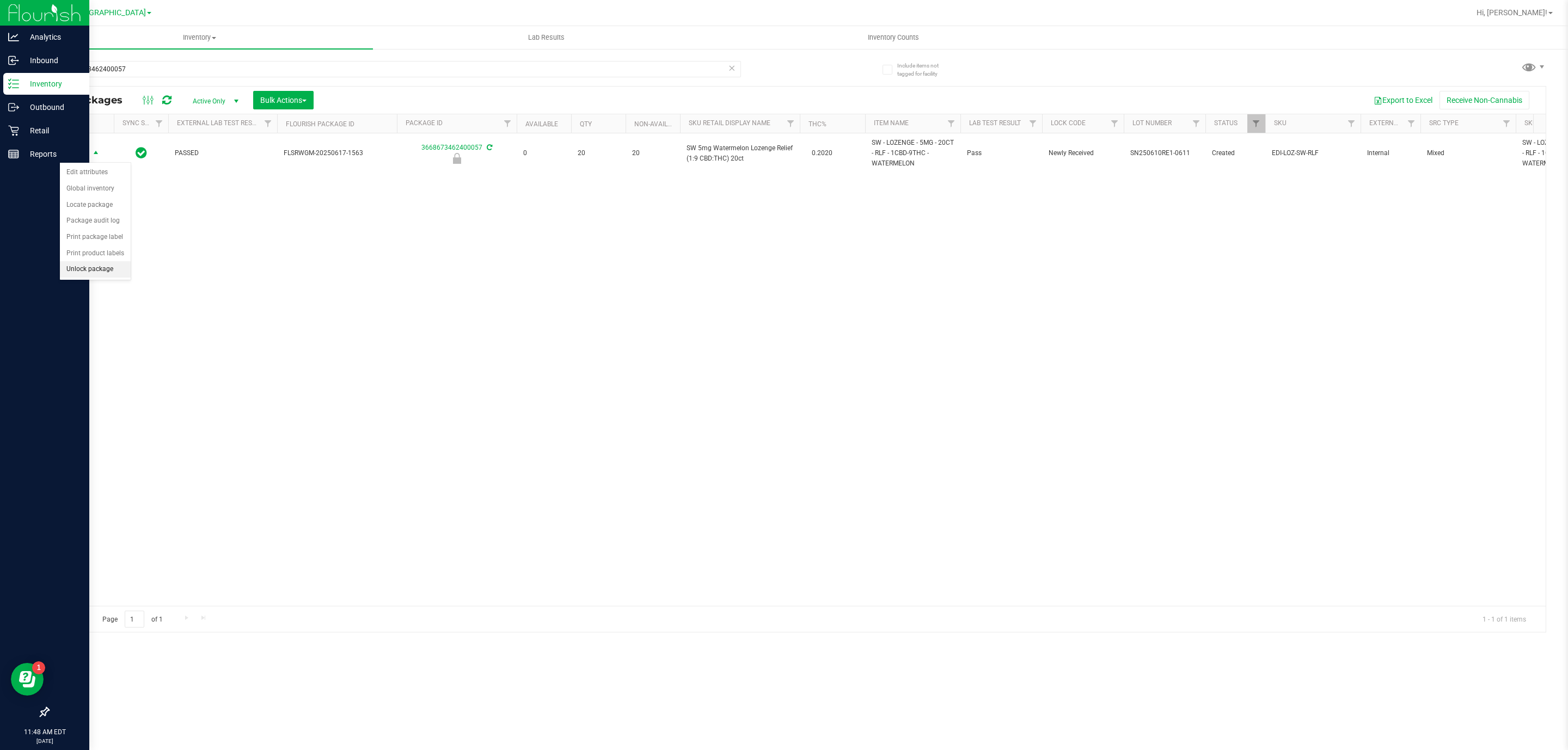
click at [119, 275] on li "Unlock package" at bounding box center [95, 270] width 71 height 16
click at [665, 66] on input "3668673462400057" at bounding box center [394, 69] width 693 height 16
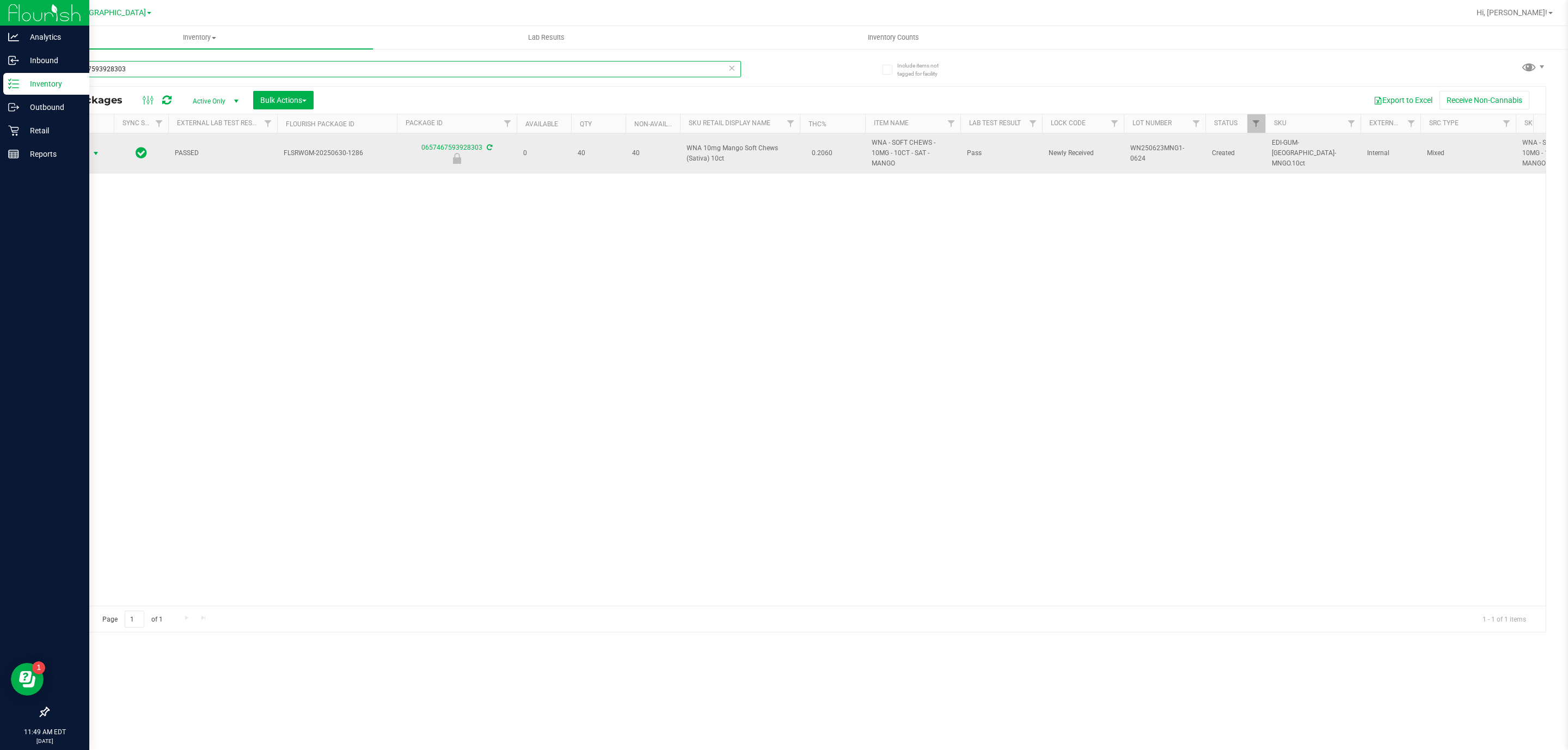
type input "0657467593928303"
click at [72, 152] on span "Action" at bounding box center [75, 153] width 30 height 15
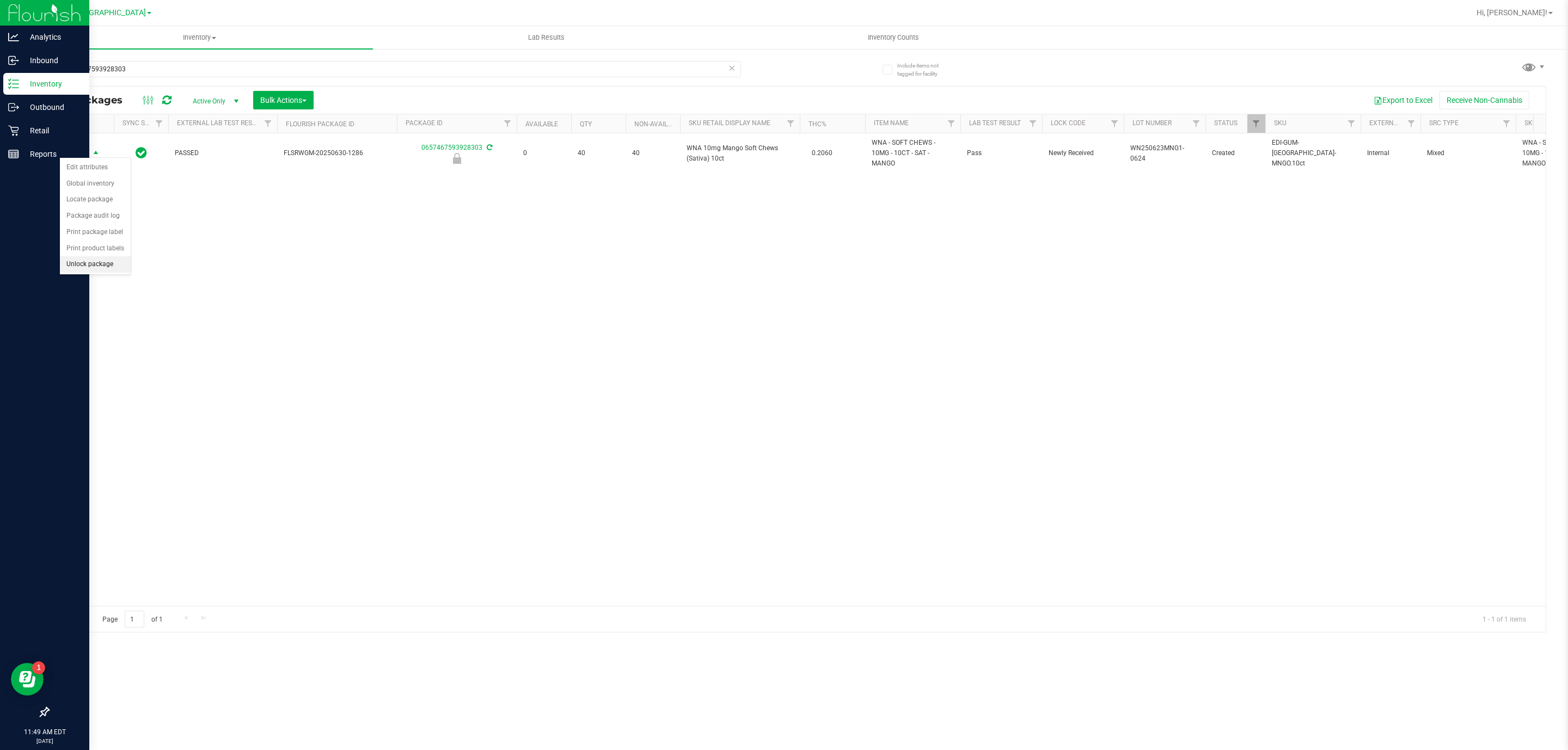
click at [88, 270] on li "Unlock package" at bounding box center [95, 265] width 71 height 16
click at [559, 69] on input "0657467593928303" at bounding box center [394, 69] width 693 height 16
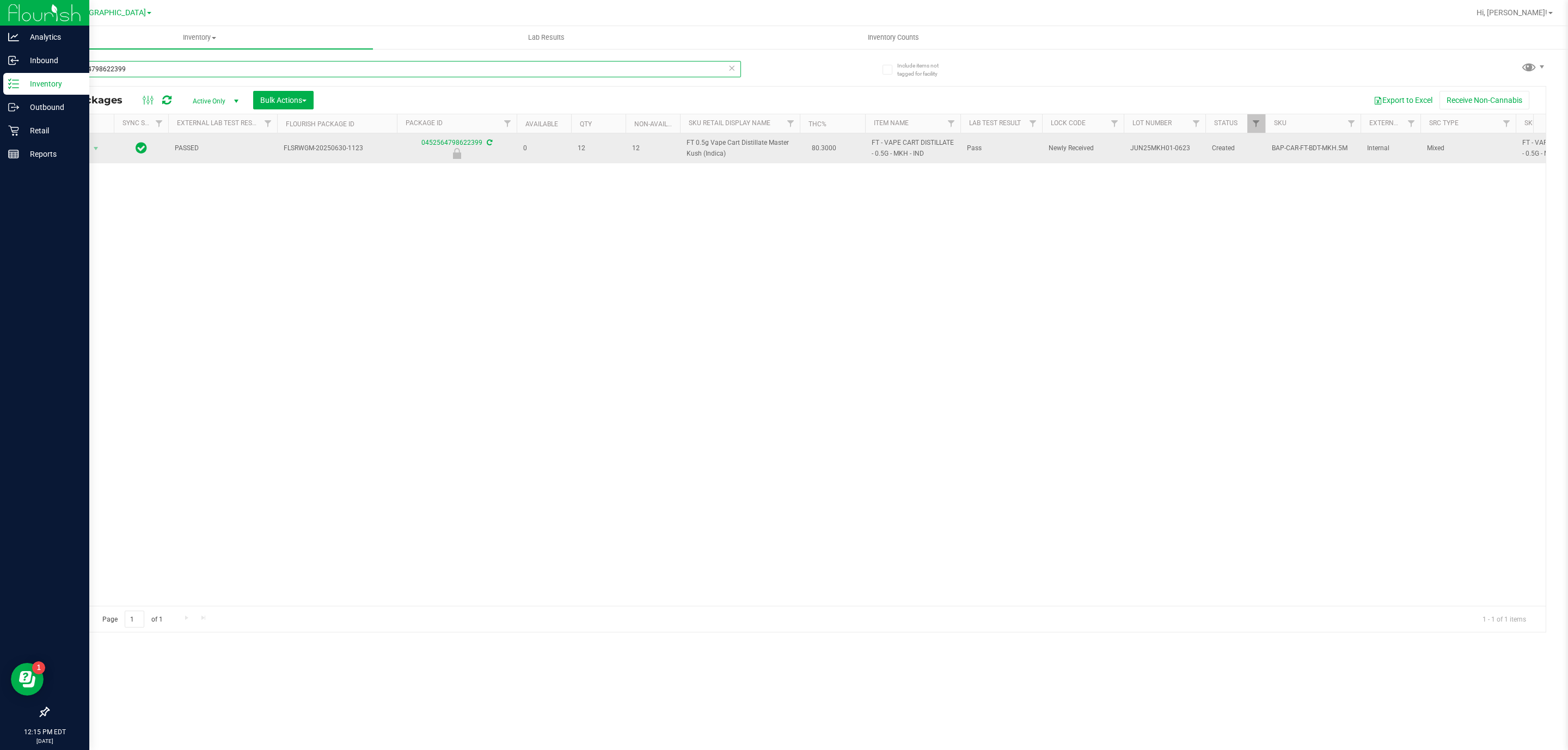
type input "0452564798622399"
click at [87, 152] on span "Action" at bounding box center [75, 148] width 30 height 15
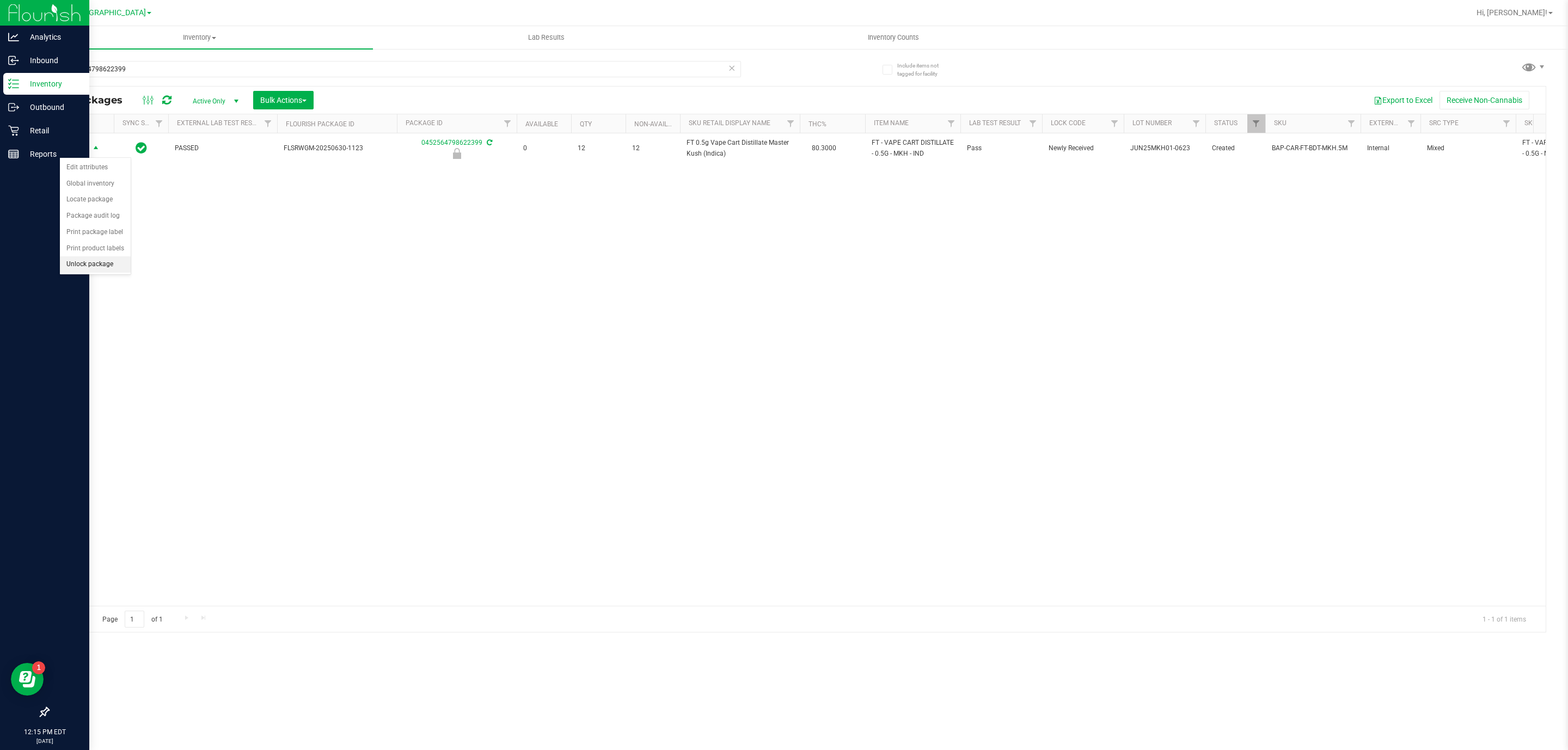
click at [101, 272] on li "Unlock package" at bounding box center [95, 265] width 71 height 16
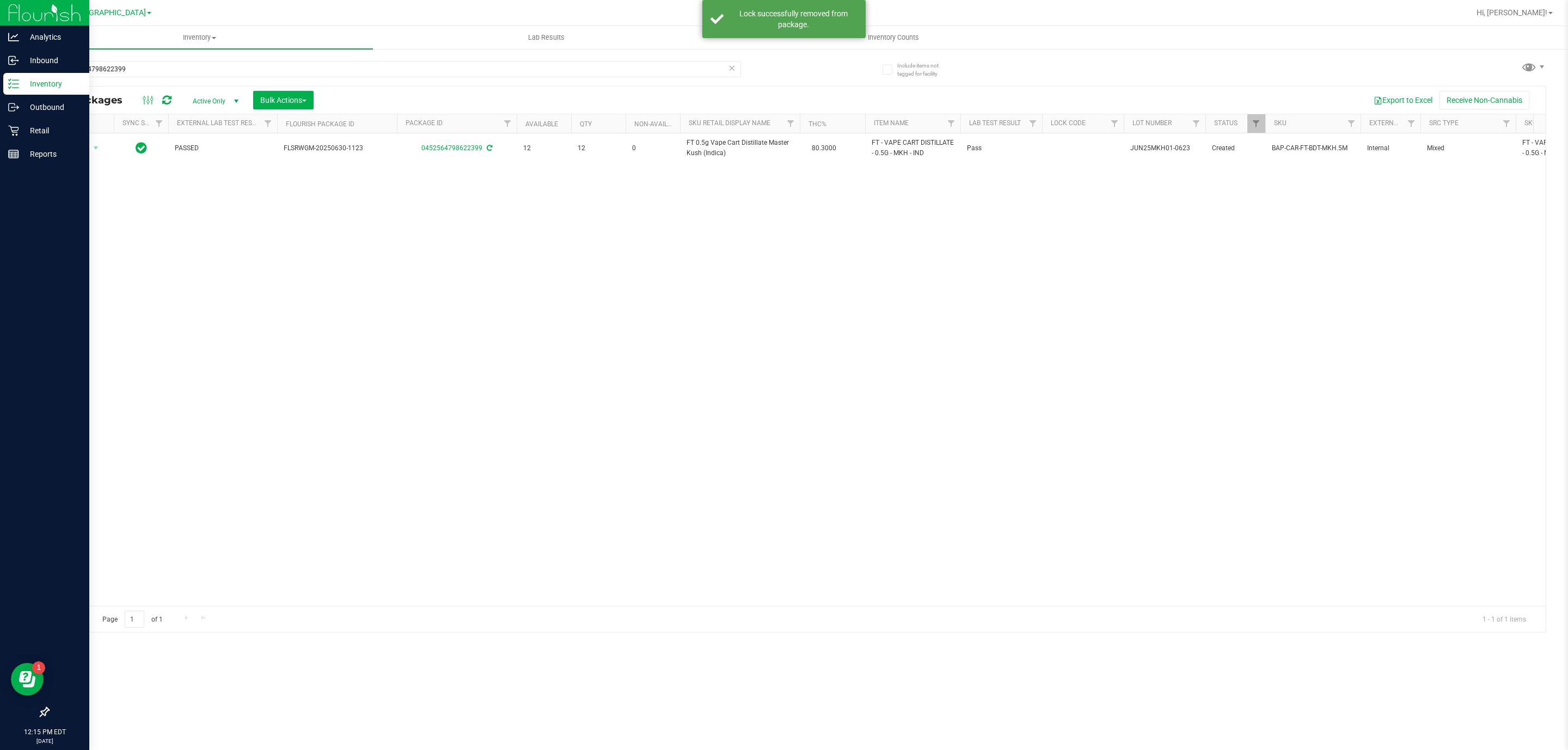
click at [346, 53] on div "0452564798622399" at bounding box center [422, 68] width 749 height 35
click at [346, 66] on input "0452564798622399" at bounding box center [394, 69] width 693 height 16
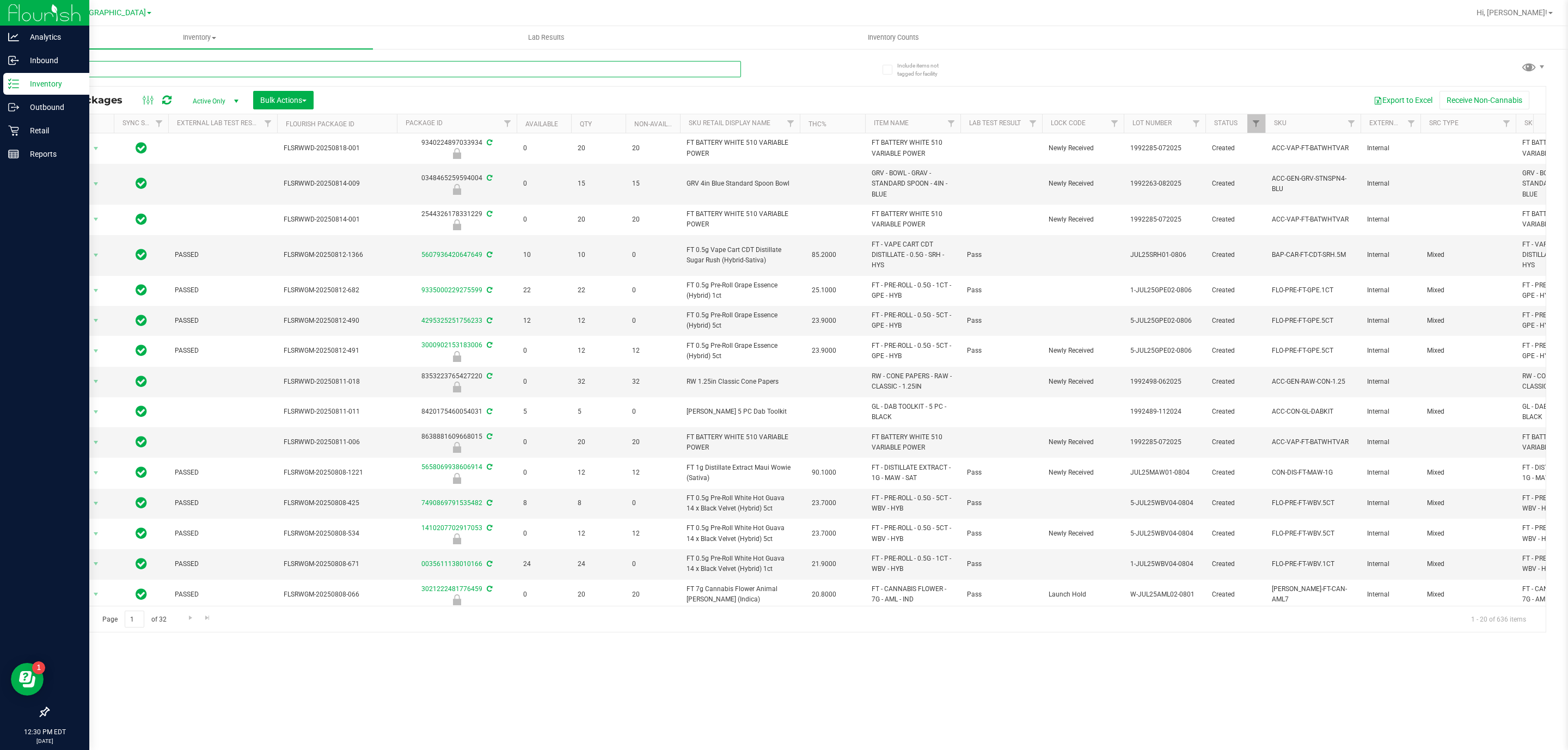
click at [371, 71] on input "text" at bounding box center [394, 69] width 693 height 16
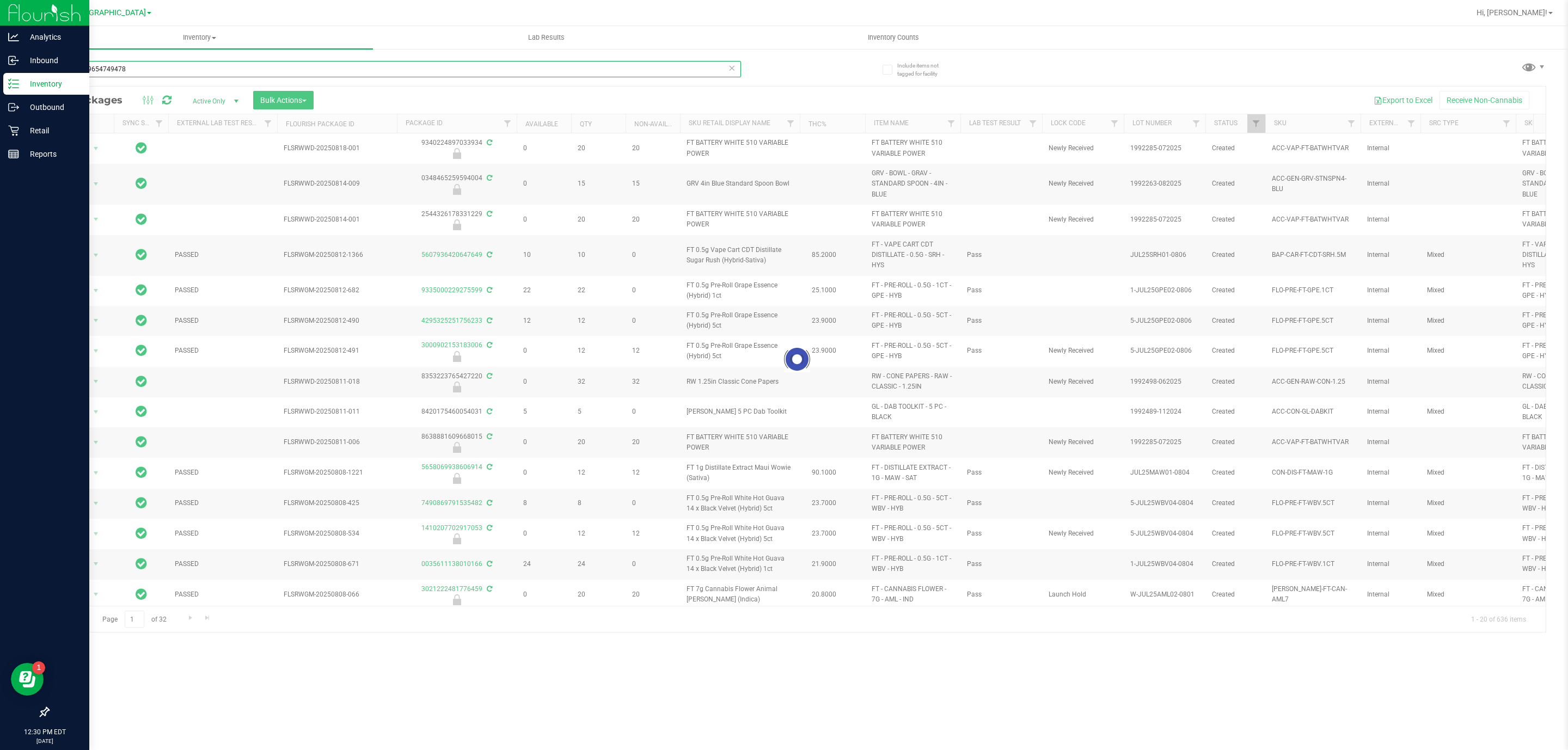
type input "0691229654749478"
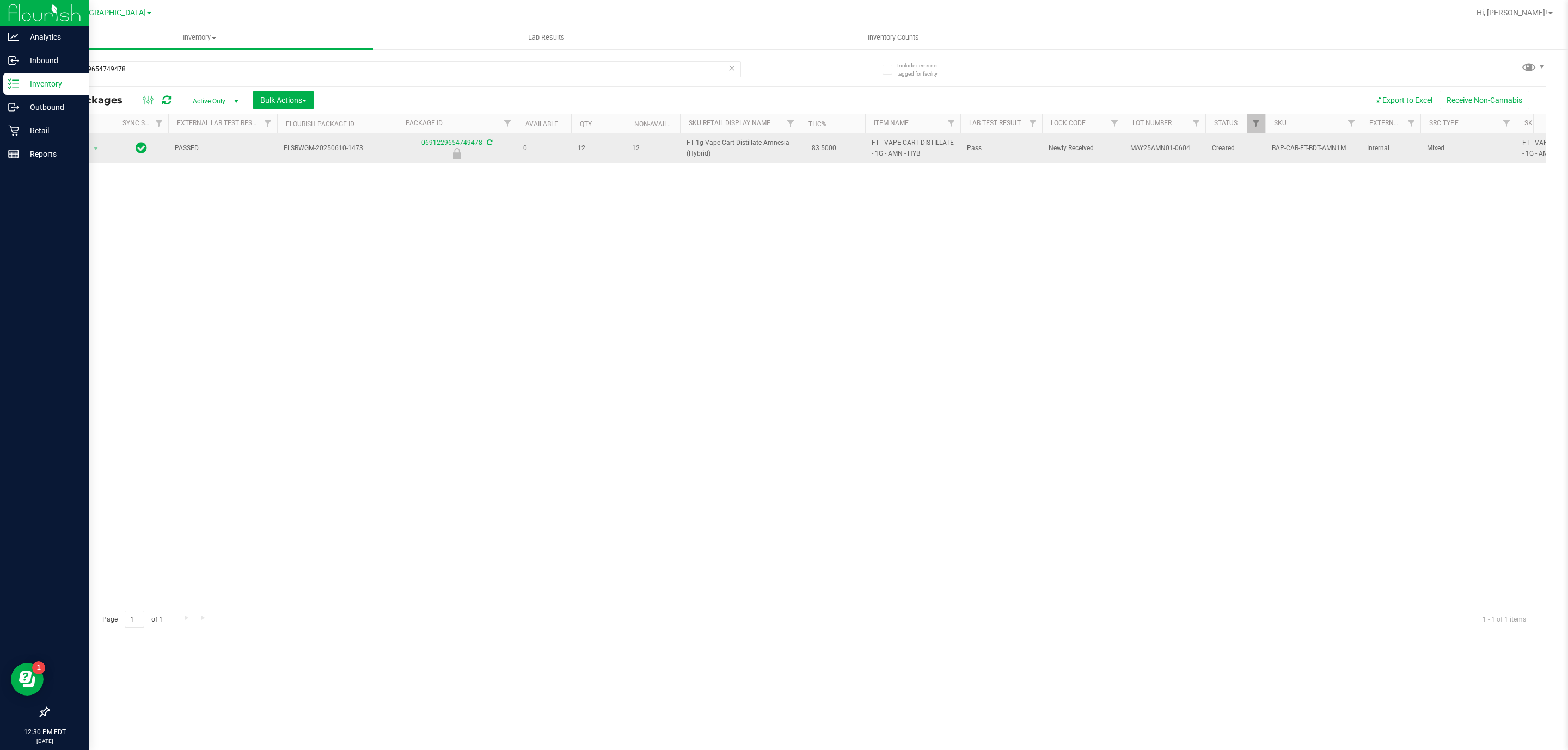
click at [84, 156] on span "Action" at bounding box center [75, 148] width 30 height 15
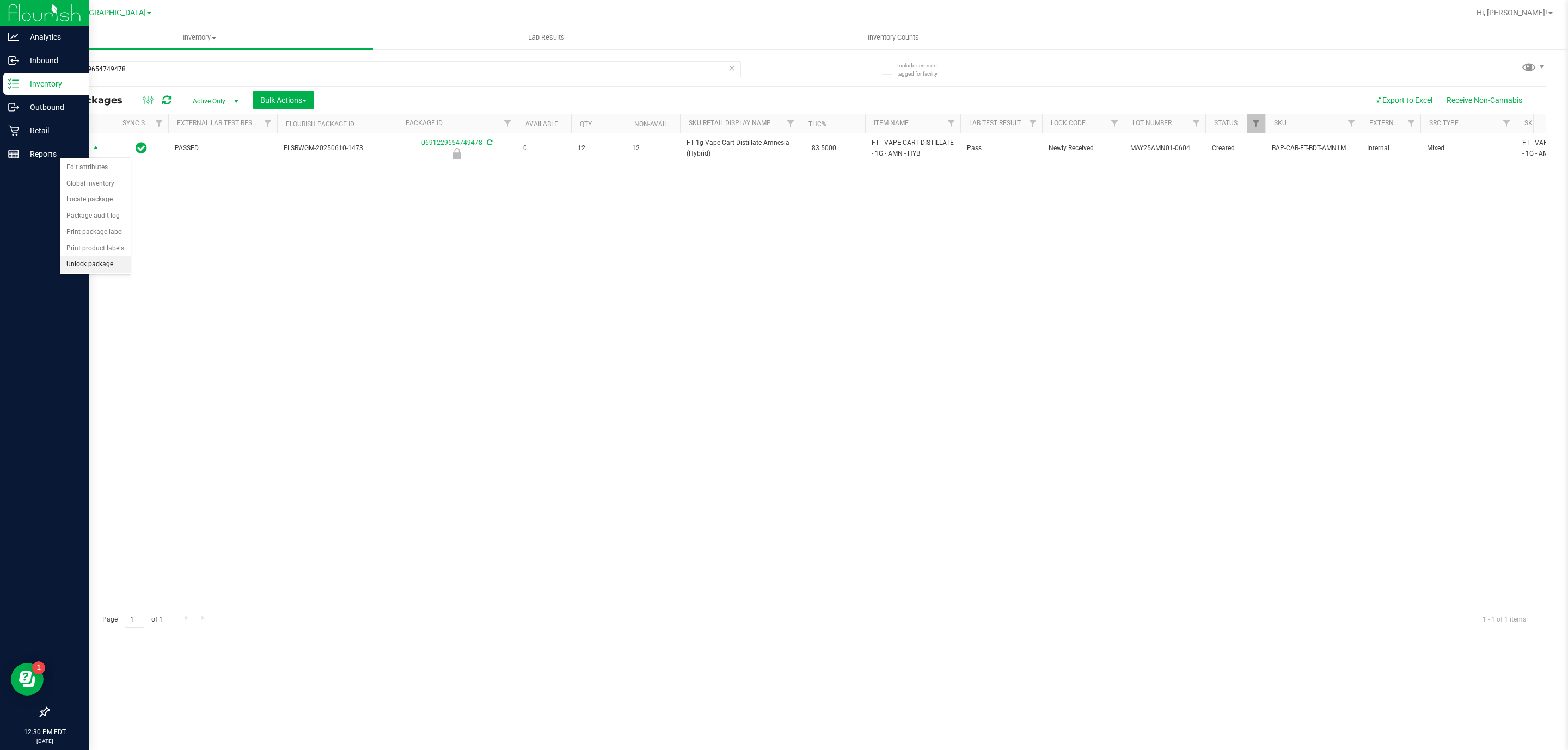
click at [107, 267] on li "Unlock package" at bounding box center [95, 265] width 71 height 16
click at [36, 158] on p "Reports" at bounding box center [52, 153] width 66 height 13
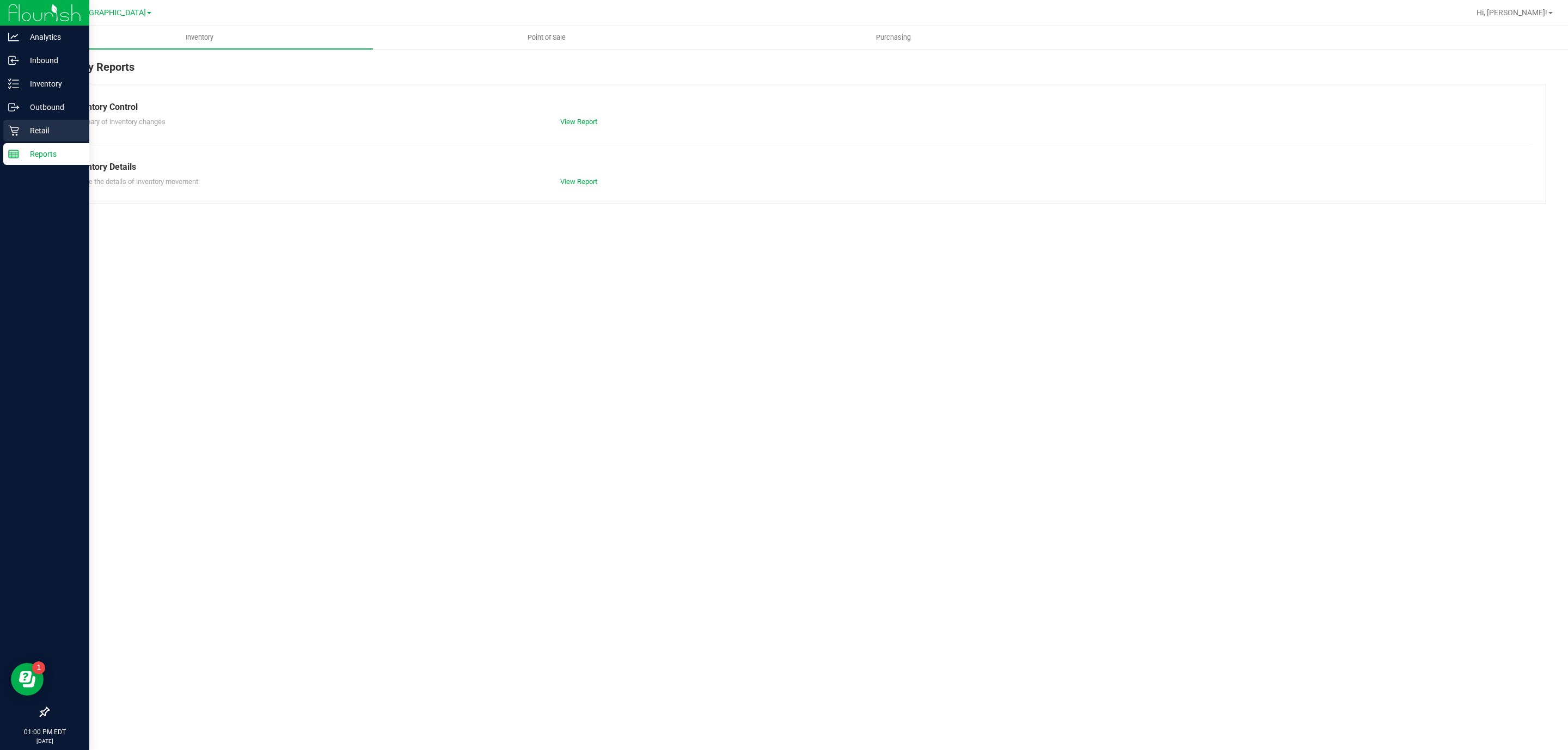
click at [53, 130] on p "Retail" at bounding box center [52, 130] width 66 height 13
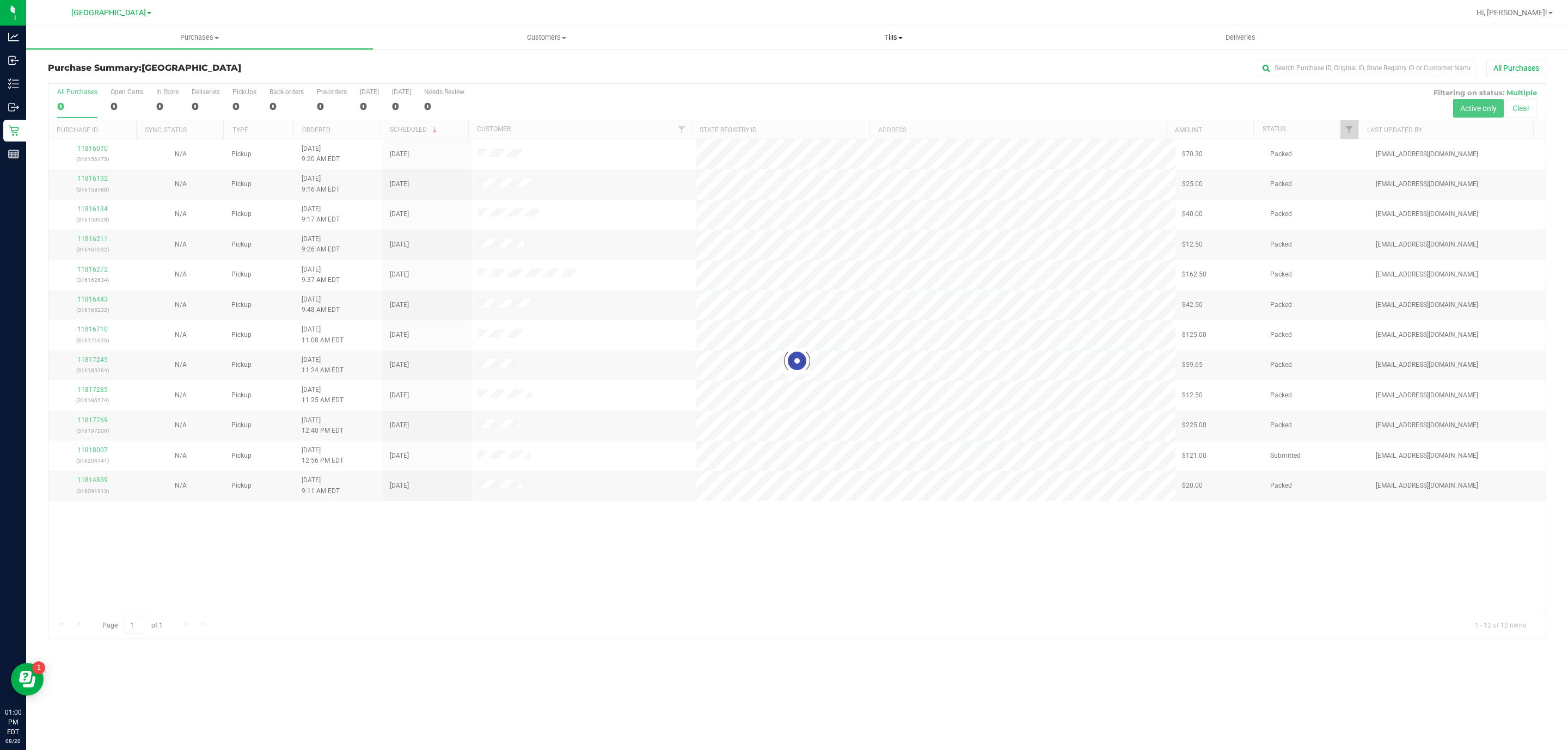
click at [888, 38] on span "Tills" at bounding box center [893, 38] width 346 height 10
click at [760, 64] on span "Manage tills" at bounding box center [757, 65] width 74 height 9
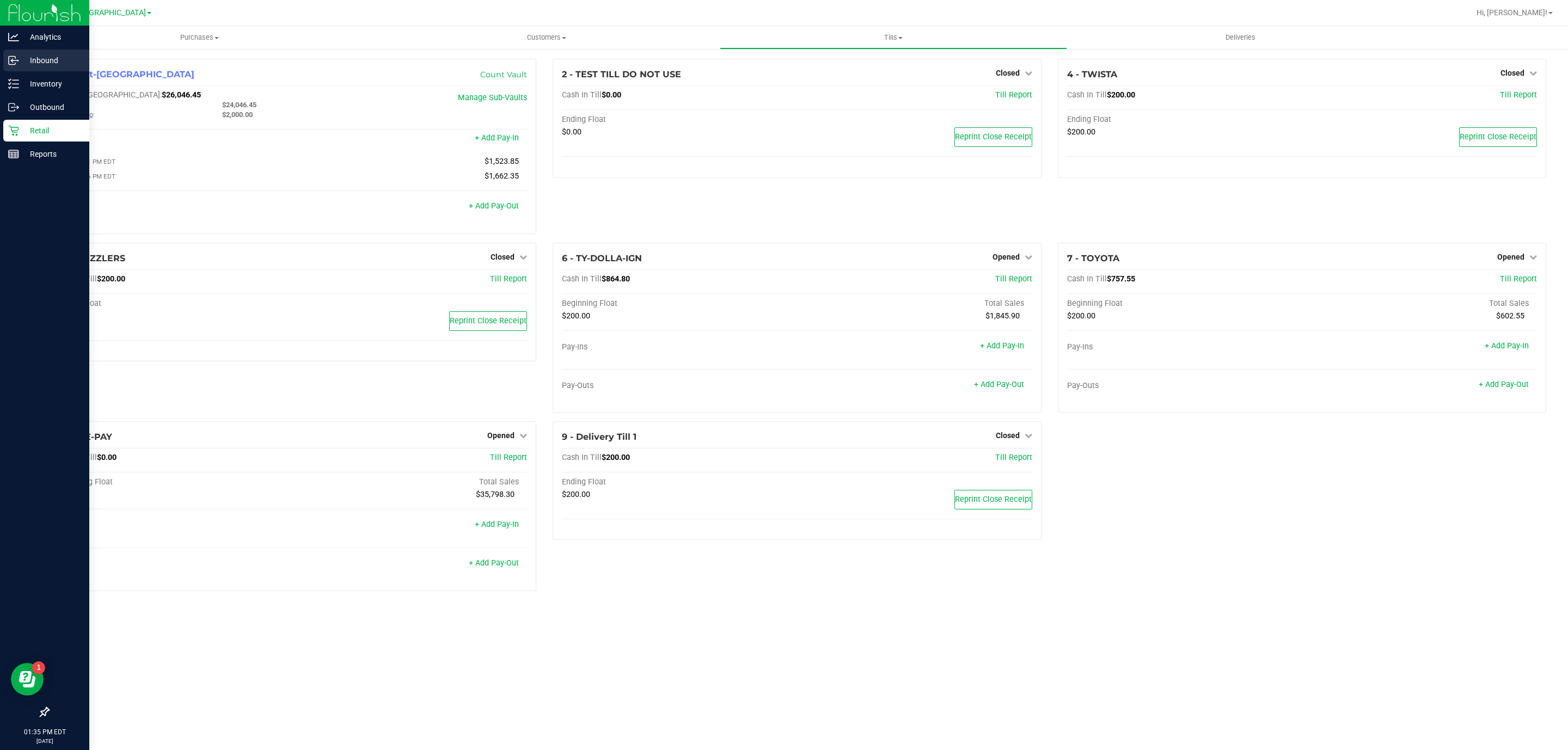
click at [33, 58] on p "Inbound" at bounding box center [52, 60] width 66 height 13
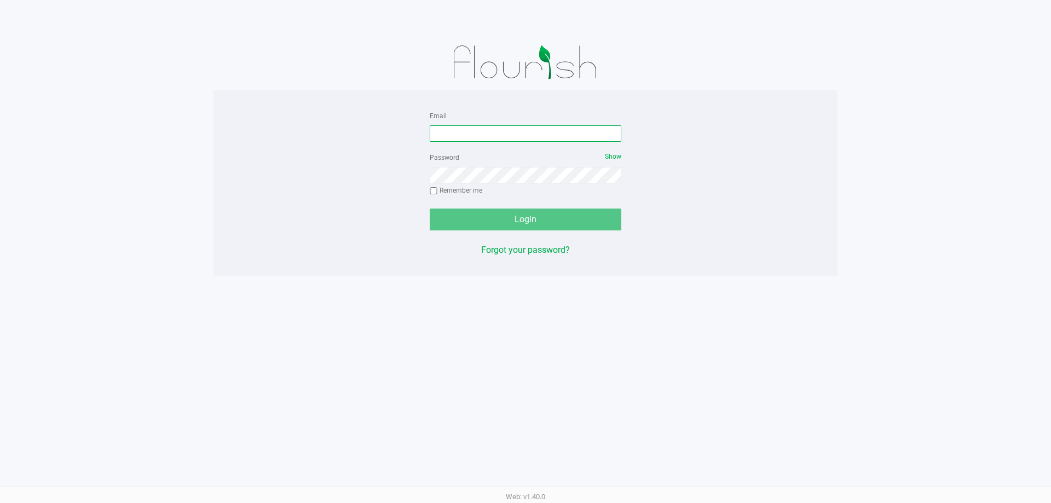
click at [458, 140] on input "Email" at bounding box center [526, 133] width 192 height 16
type input "[EMAIL_ADDRESS][DOMAIN_NAME]"
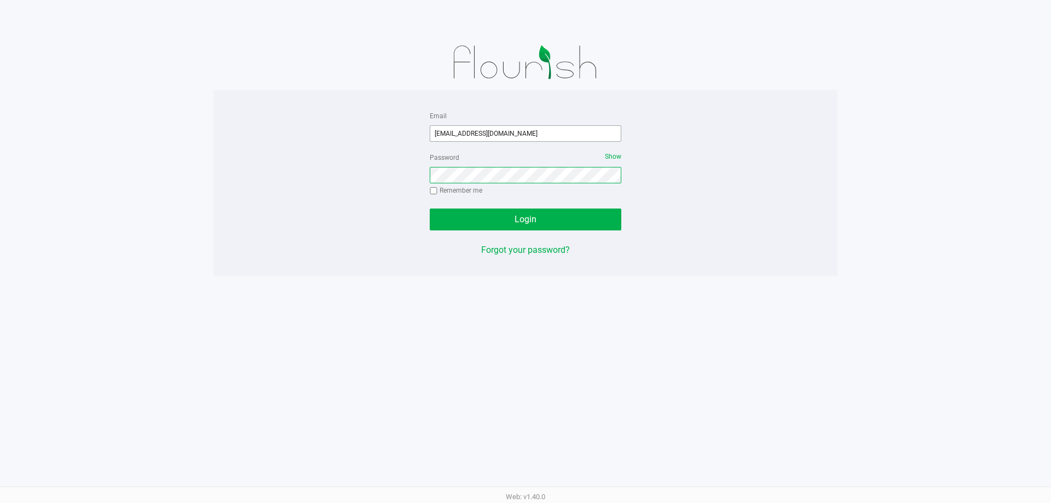
click at [430, 209] on button "Login" at bounding box center [526, 220] width 192 height 22
